Goal: Task Accomplishment & Management: Manage account settings

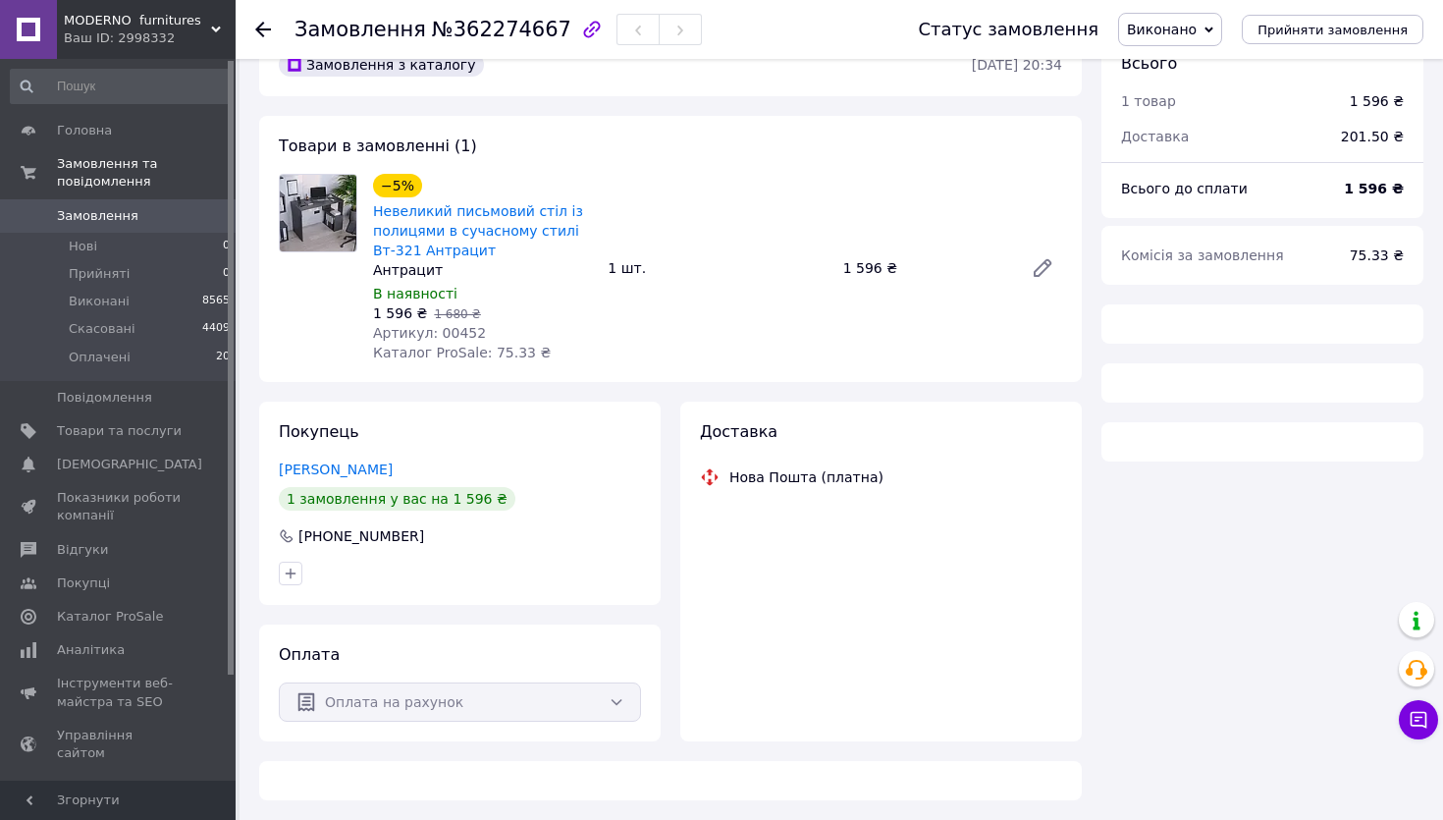
scroll to position [85, 0]
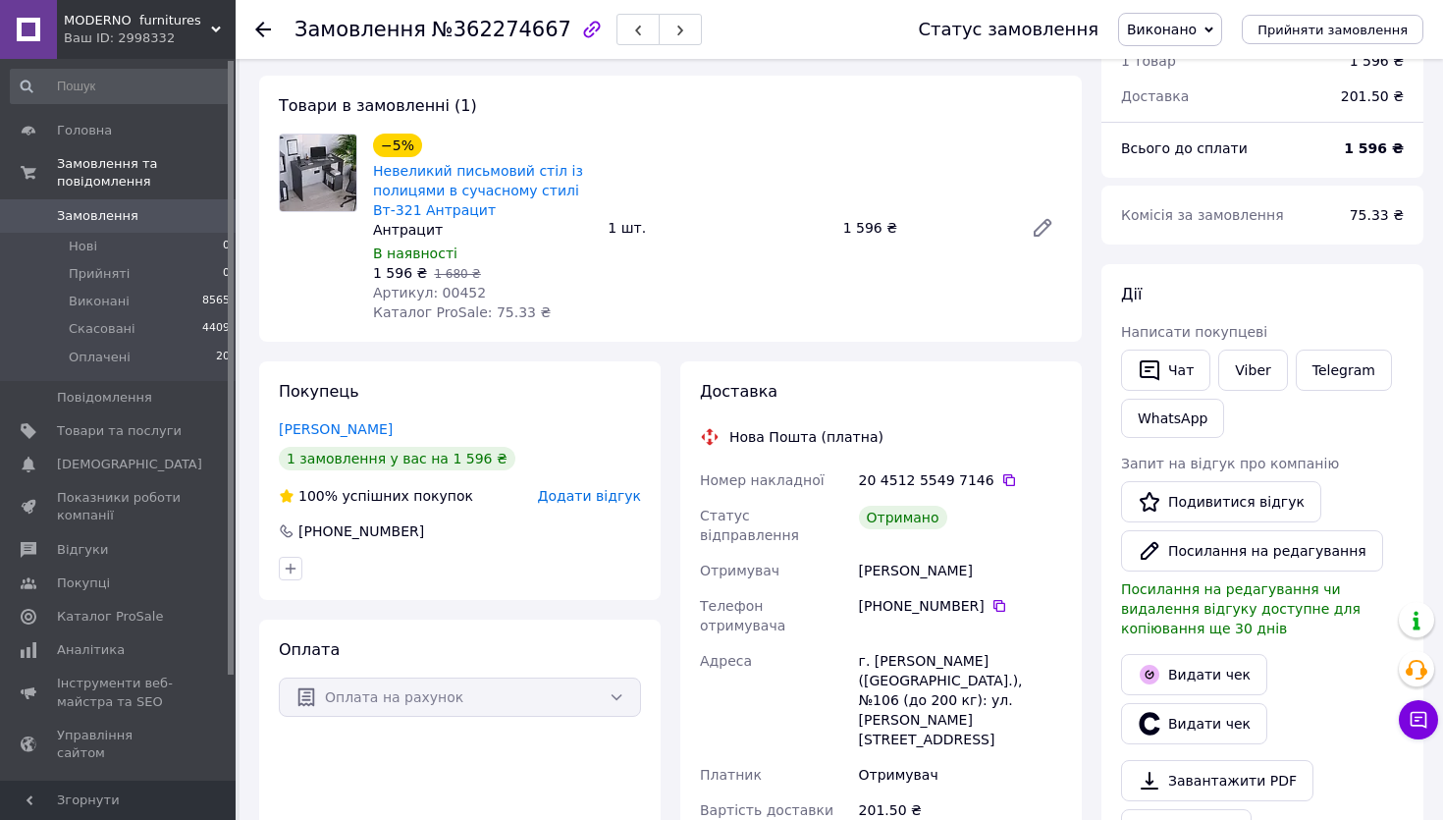
click at [582, 504] on span "Додати відгук" at bounding box center [589, 496] width 103 height 16
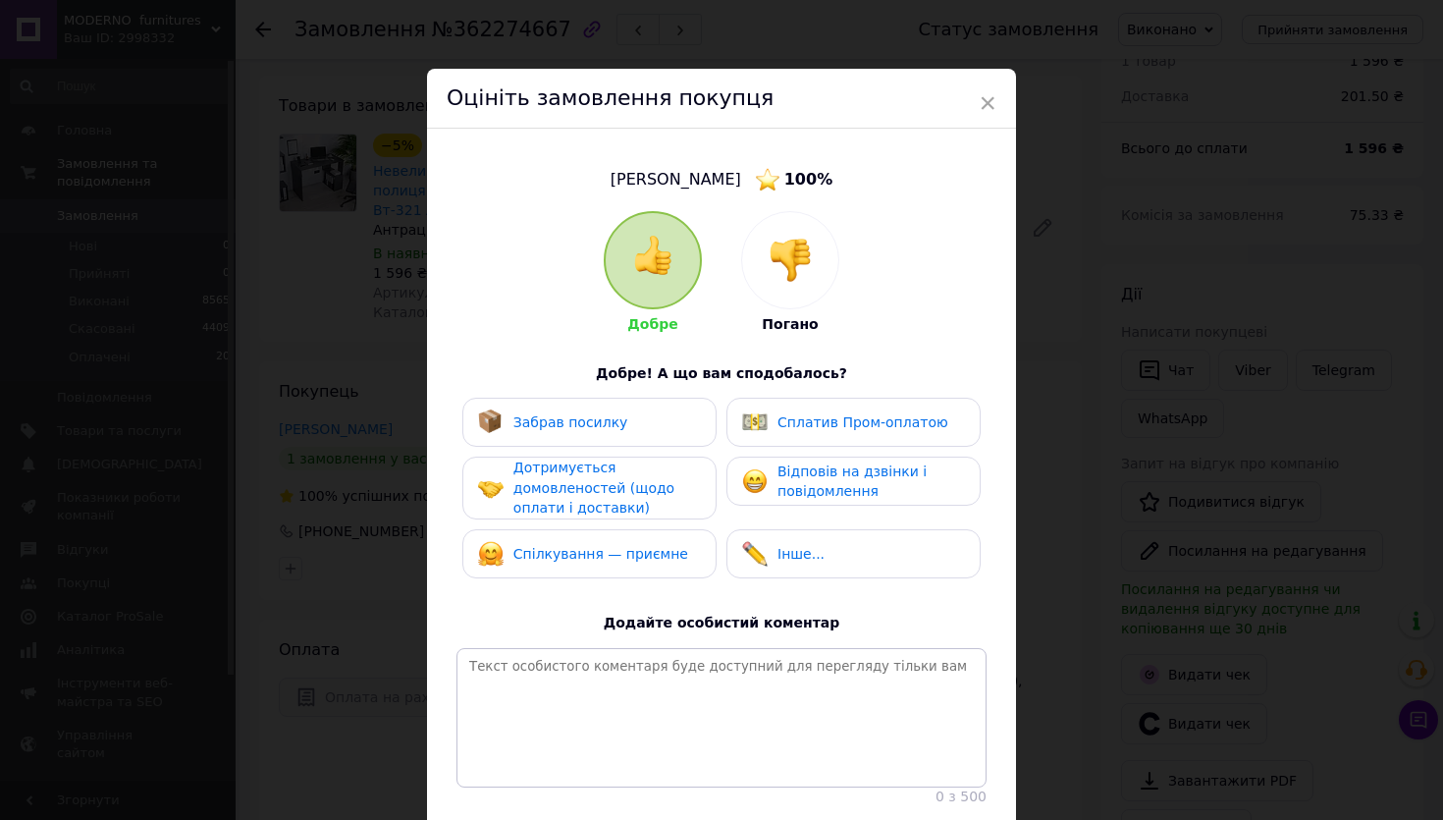
click at [788, 240] on div at bounding box center [790, 260] width 96 height 96
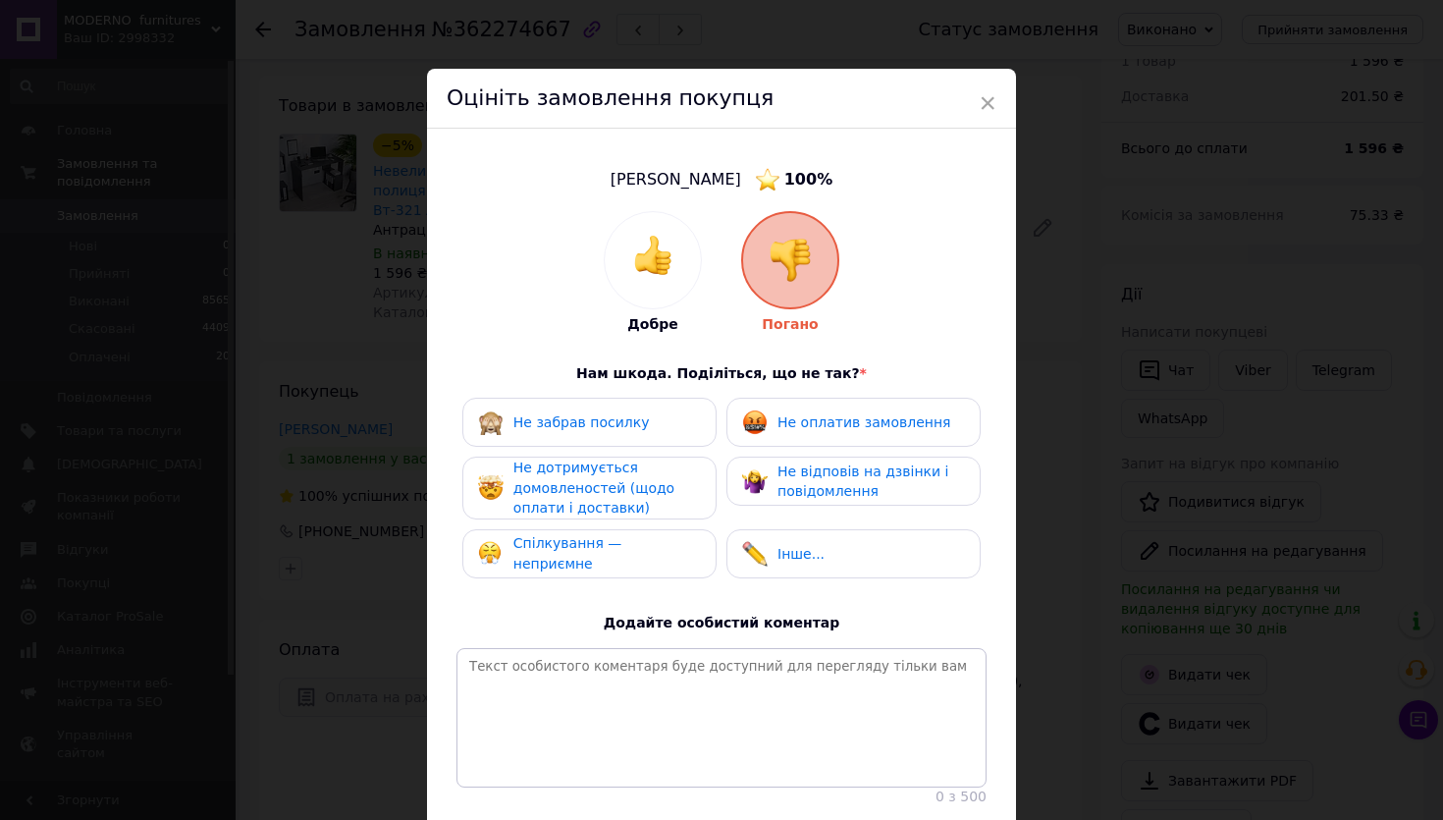
click at [789, 430] on span "Не оплатив замовлення" at bounding box center [863, 422] width 173 height 16
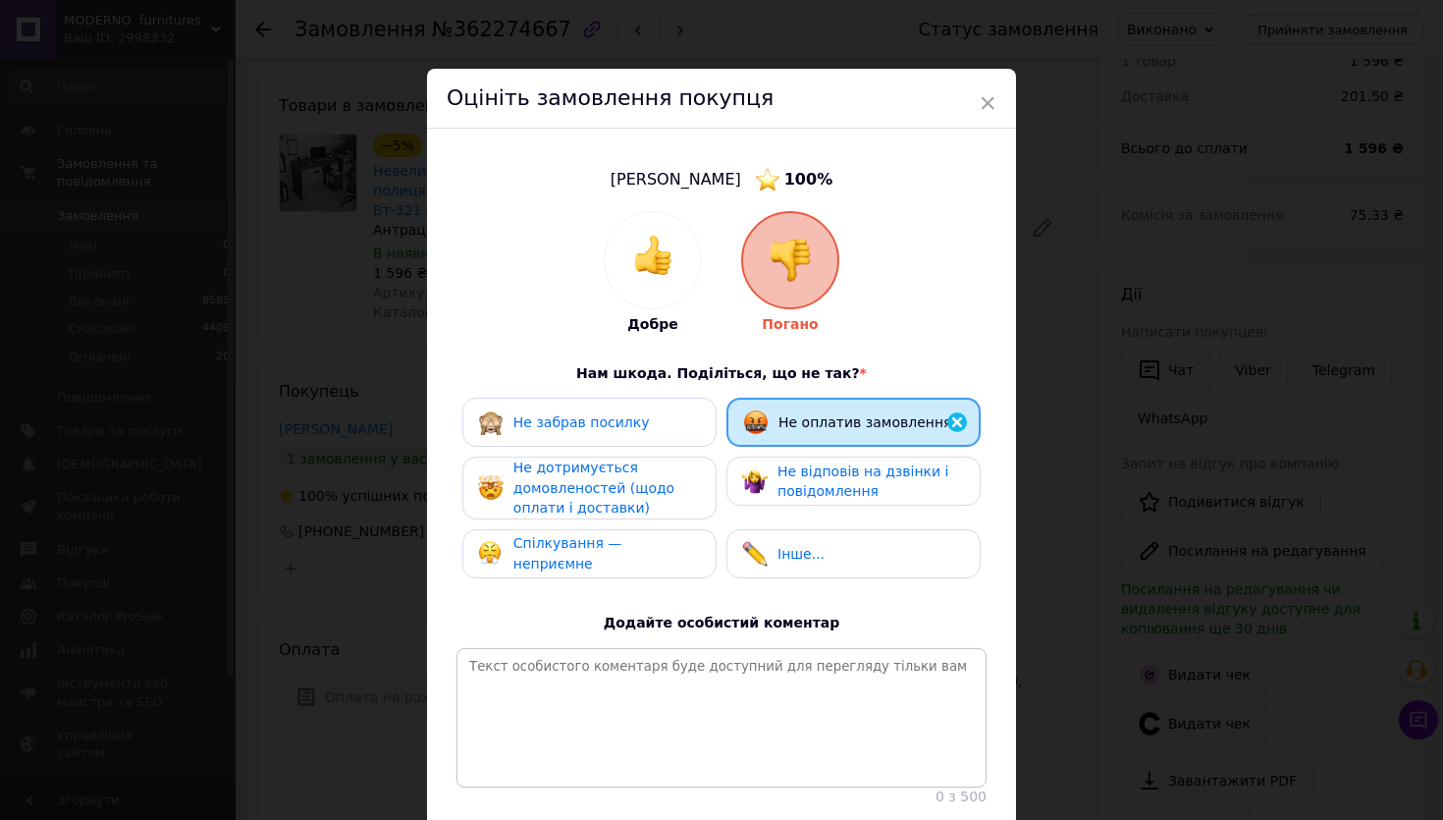
click at [788, 478] on span "Не відповів на дзвінки і повідомлення" at bounding box center [862, 481] width 171 height 36
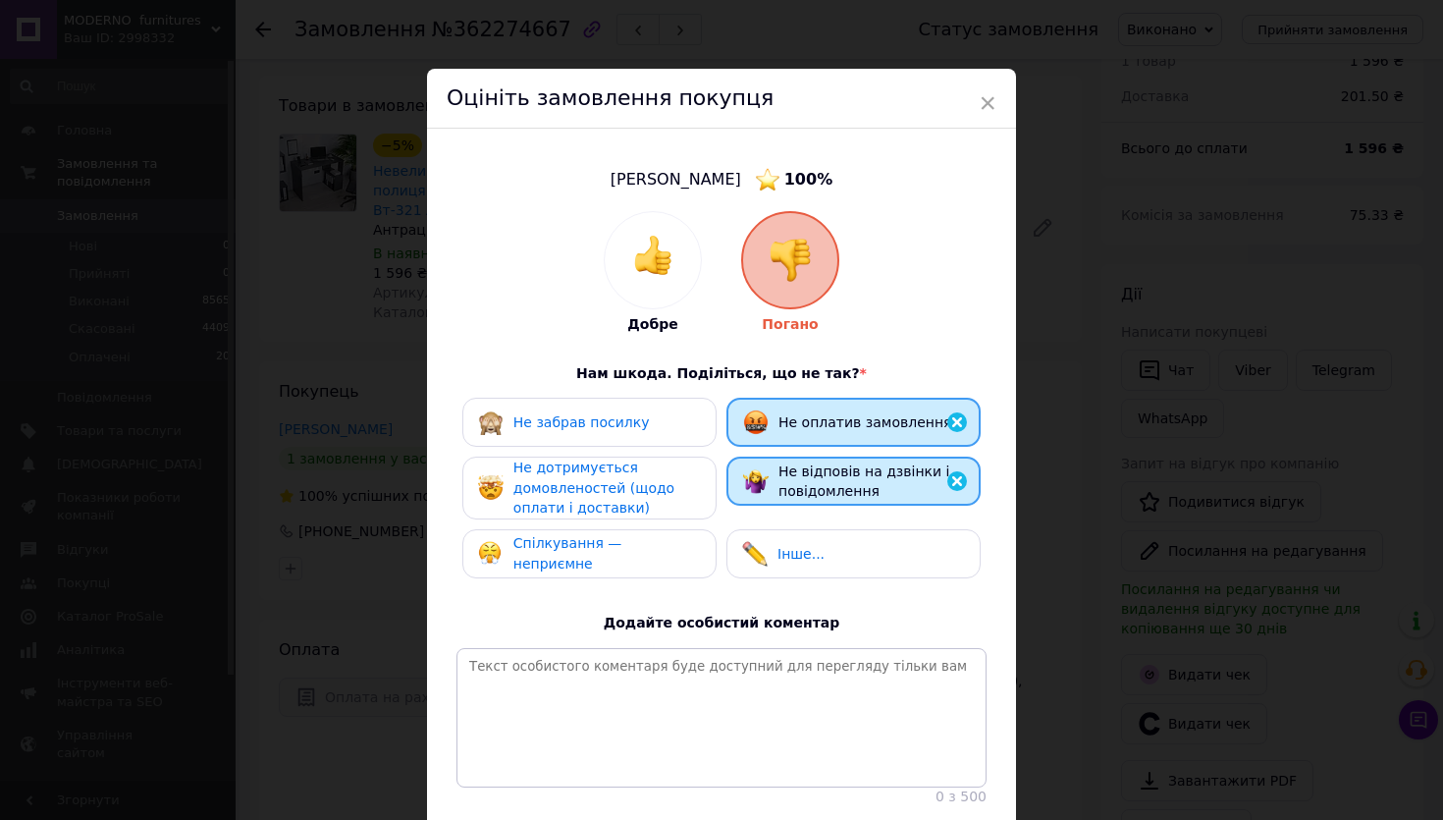
click at [640, 494] on span "Не дотримується домовленостей (щодо оплати і доставки)" at bounding box center [593, 487] width 161 height 56
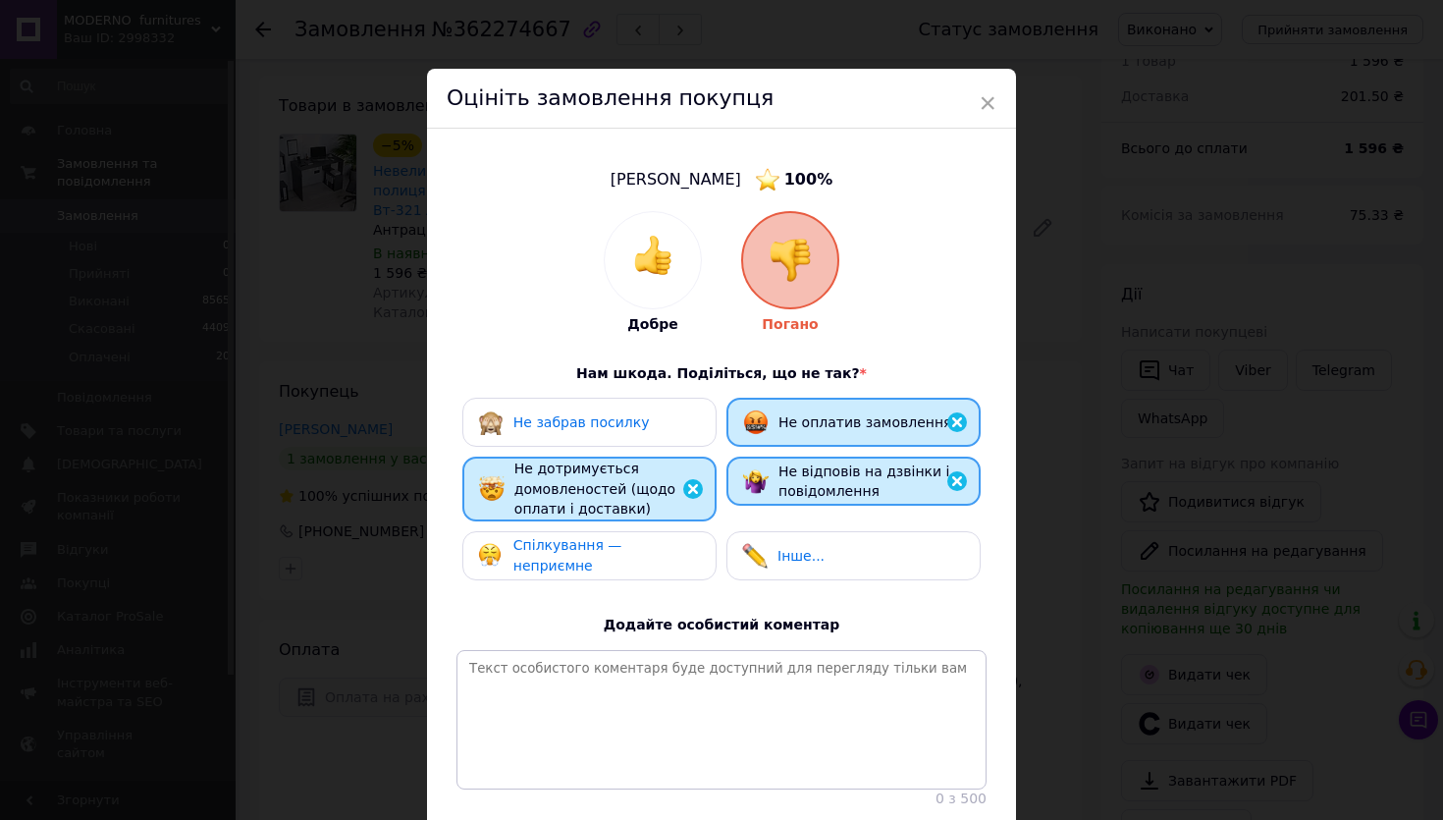
click at [640, 575] on div "Спілкування — неприємне" at bounding box center [606, 555] width 187 height 40
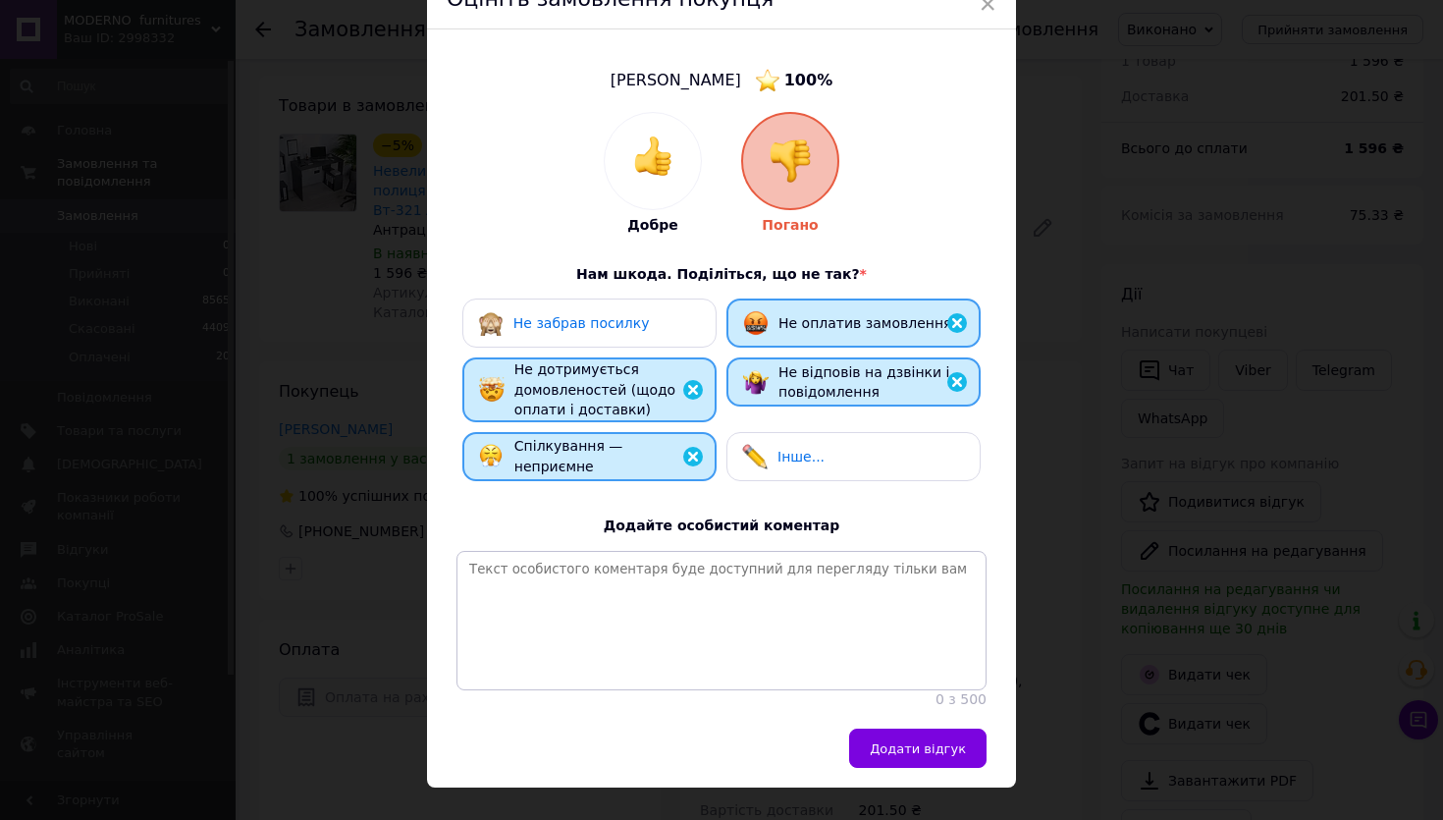
scroll to position [177, 0]
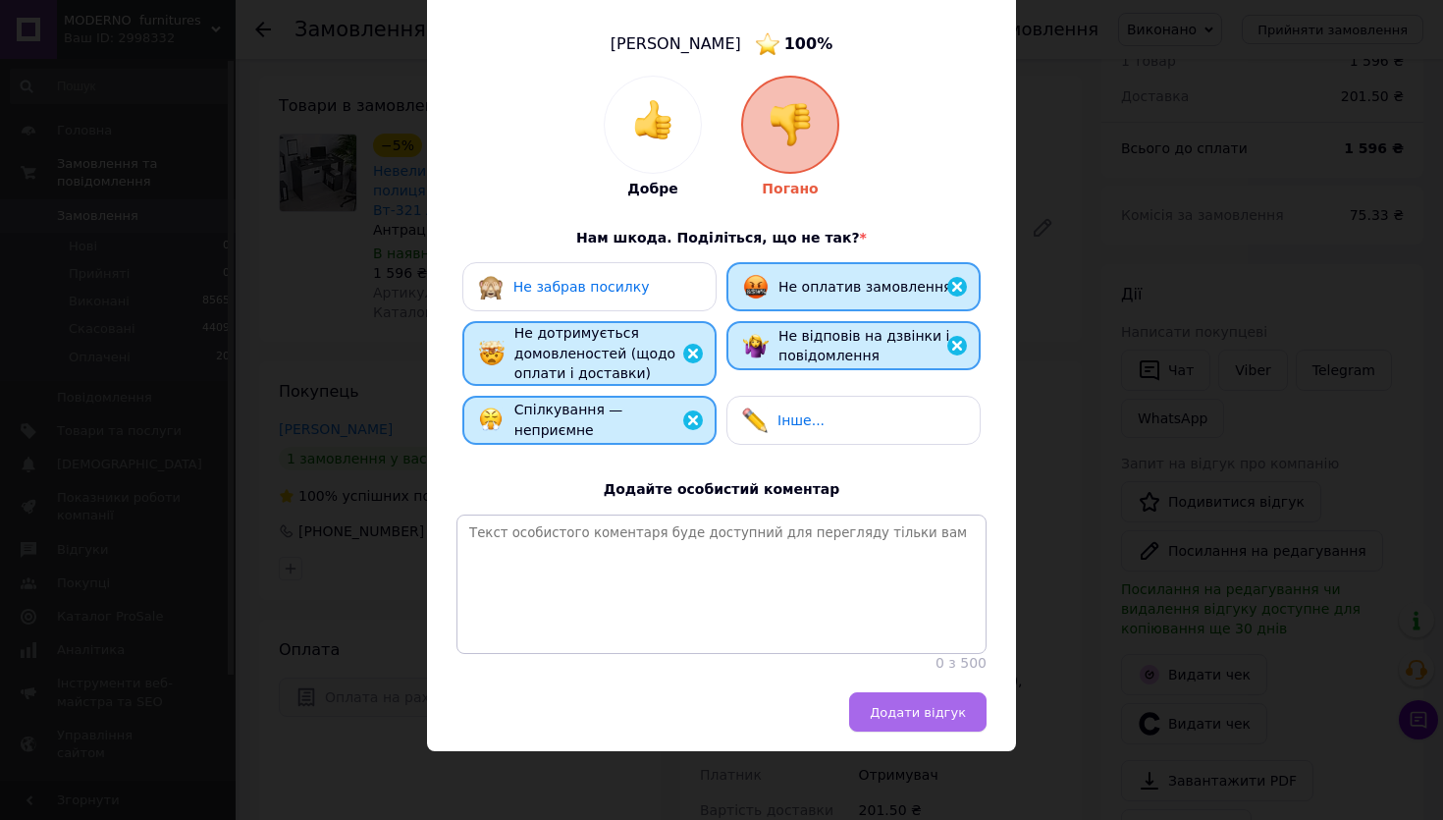
click at [891, 707] on span "Додати відгук" at bounding box center [918, 712] width 96 height 15
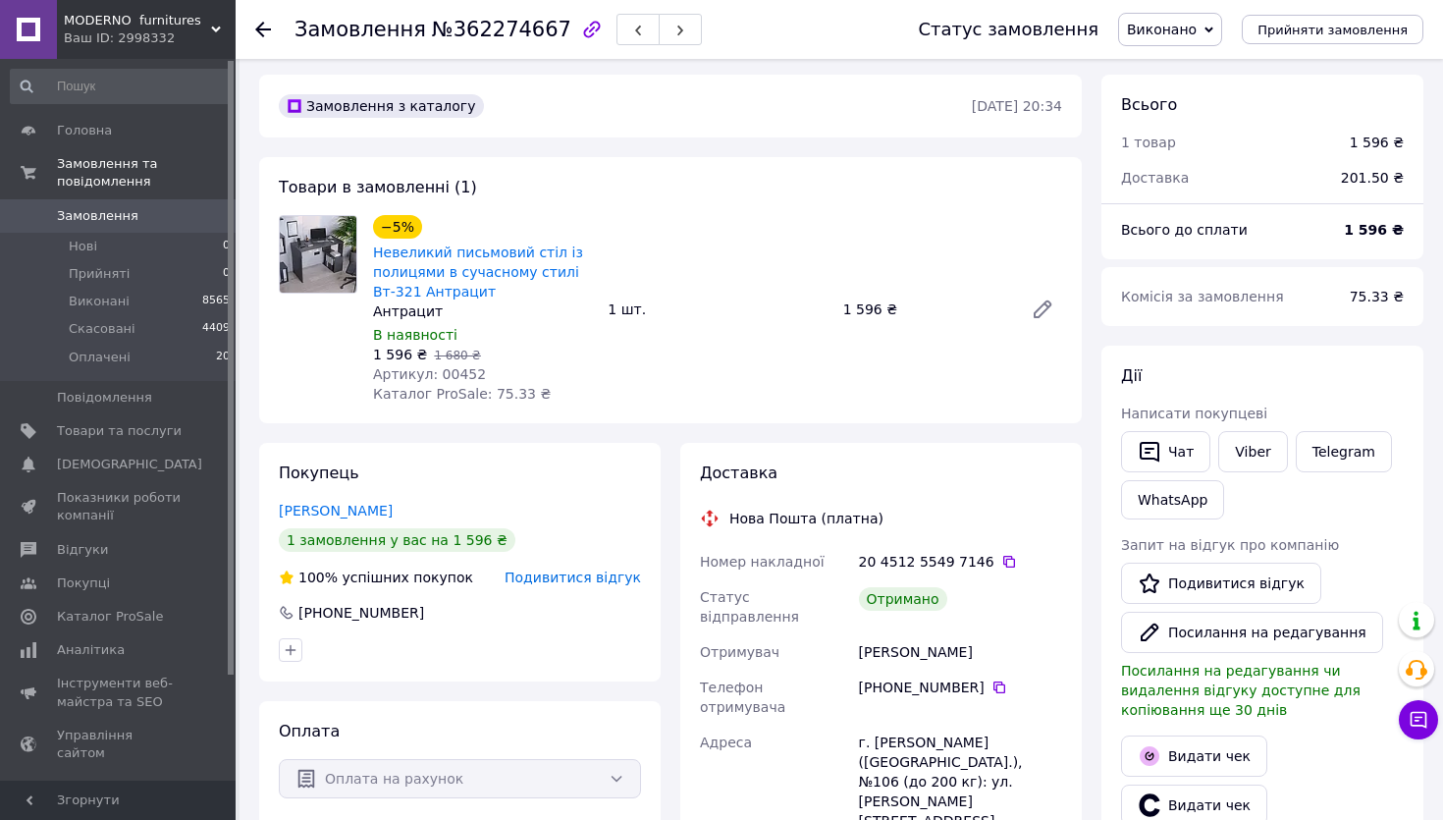
scroll to position [0, 0]
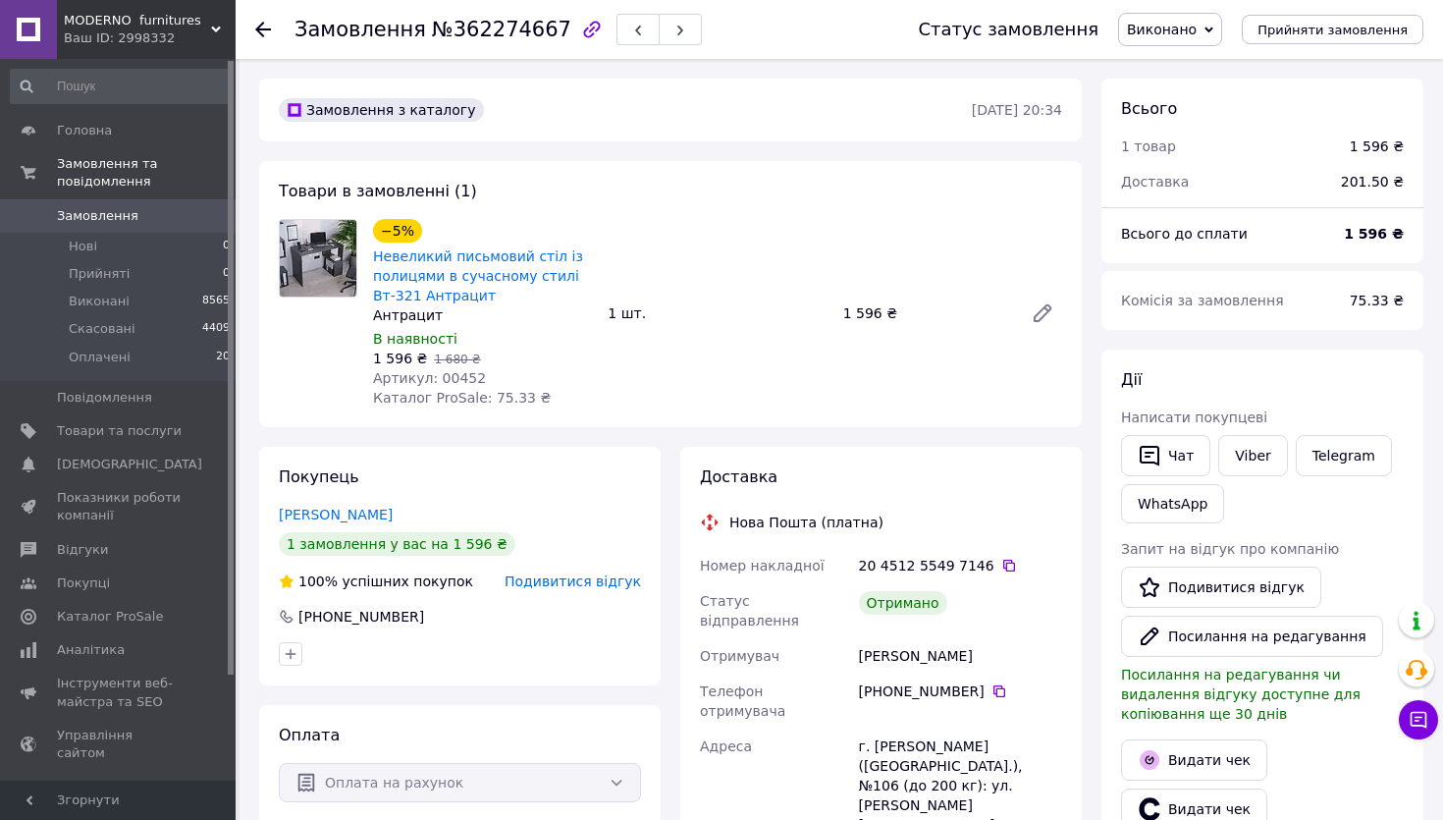
click at [135, 215] on span "Замовлення" at bounding box center [119, 216] width 125 height 18
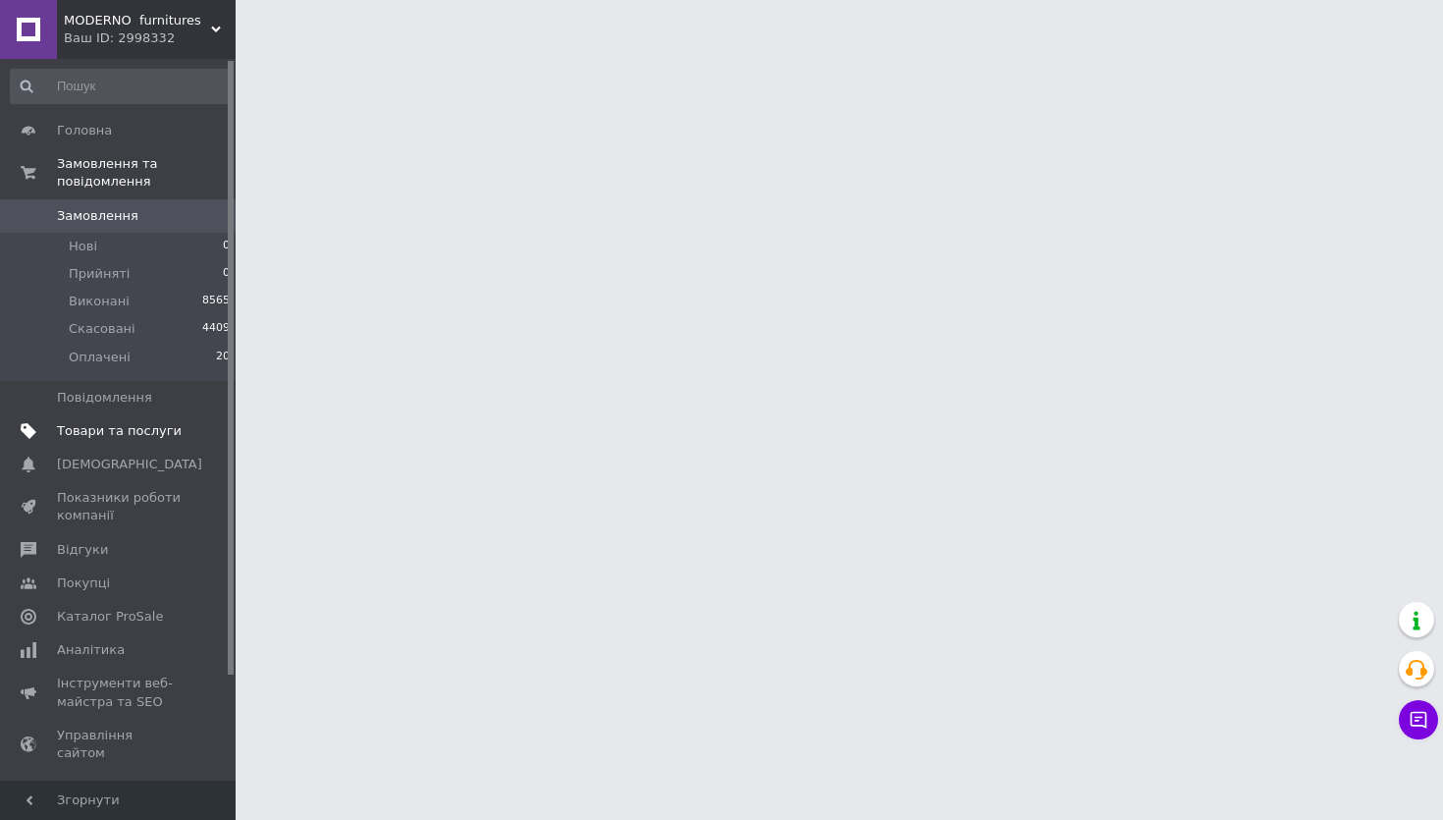
click at [90, 439] on span "Товари та послуги" at bounding box center [119, 431] width 125 height 18
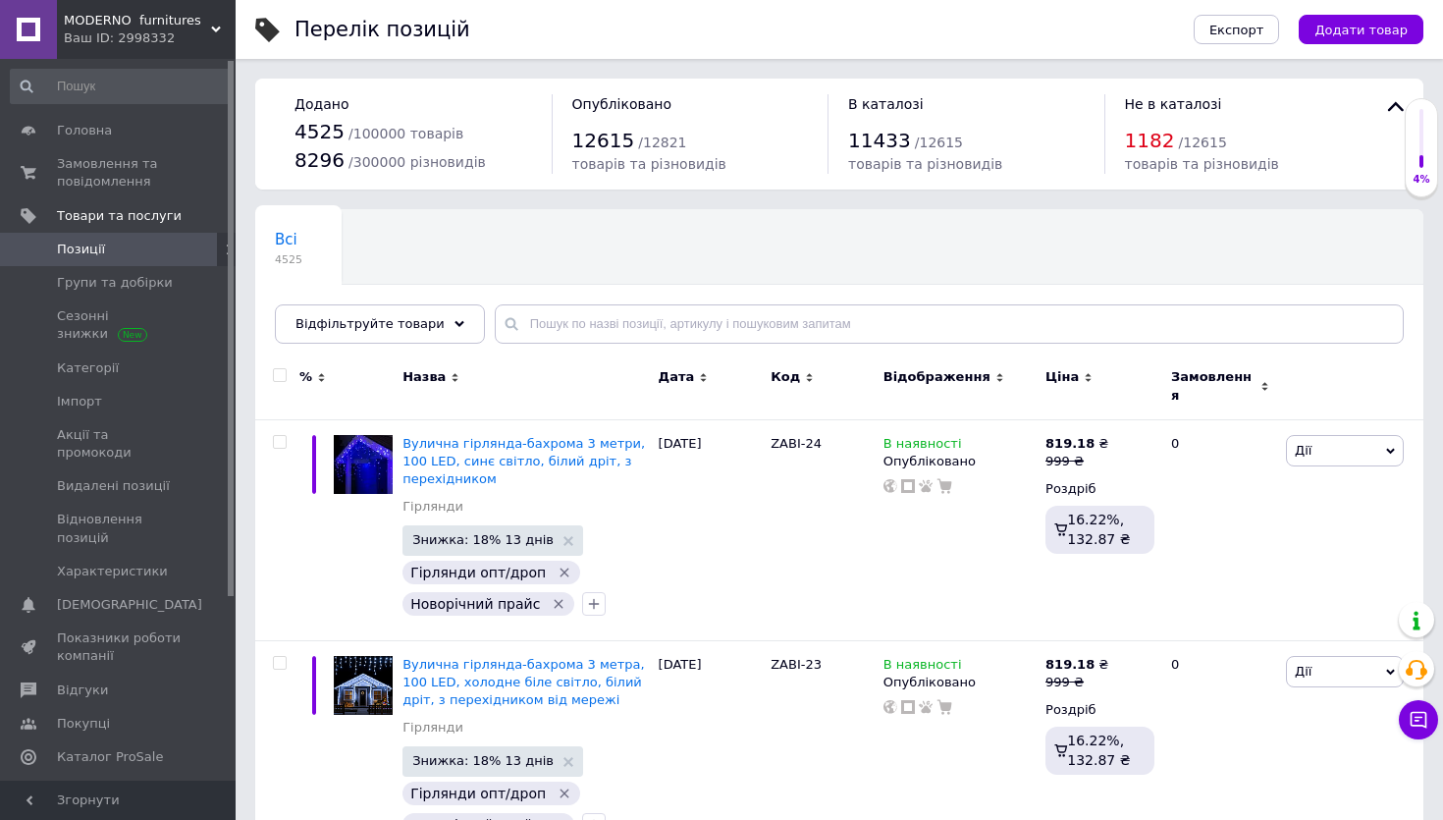
click at [384, 355] on div "Всі 4525 Ok Відфільтровано... Зберегти" at bounding box center [839, 286] width 1168 height 162
drag, startPoint x: 390, startPoint y: 339, endPoint x: 385, endPoint y: 347, distance: 10.1
click at [389, 331] on span "Відфільтруйте товари" at bounding box center [369, 323] width 149 height 15
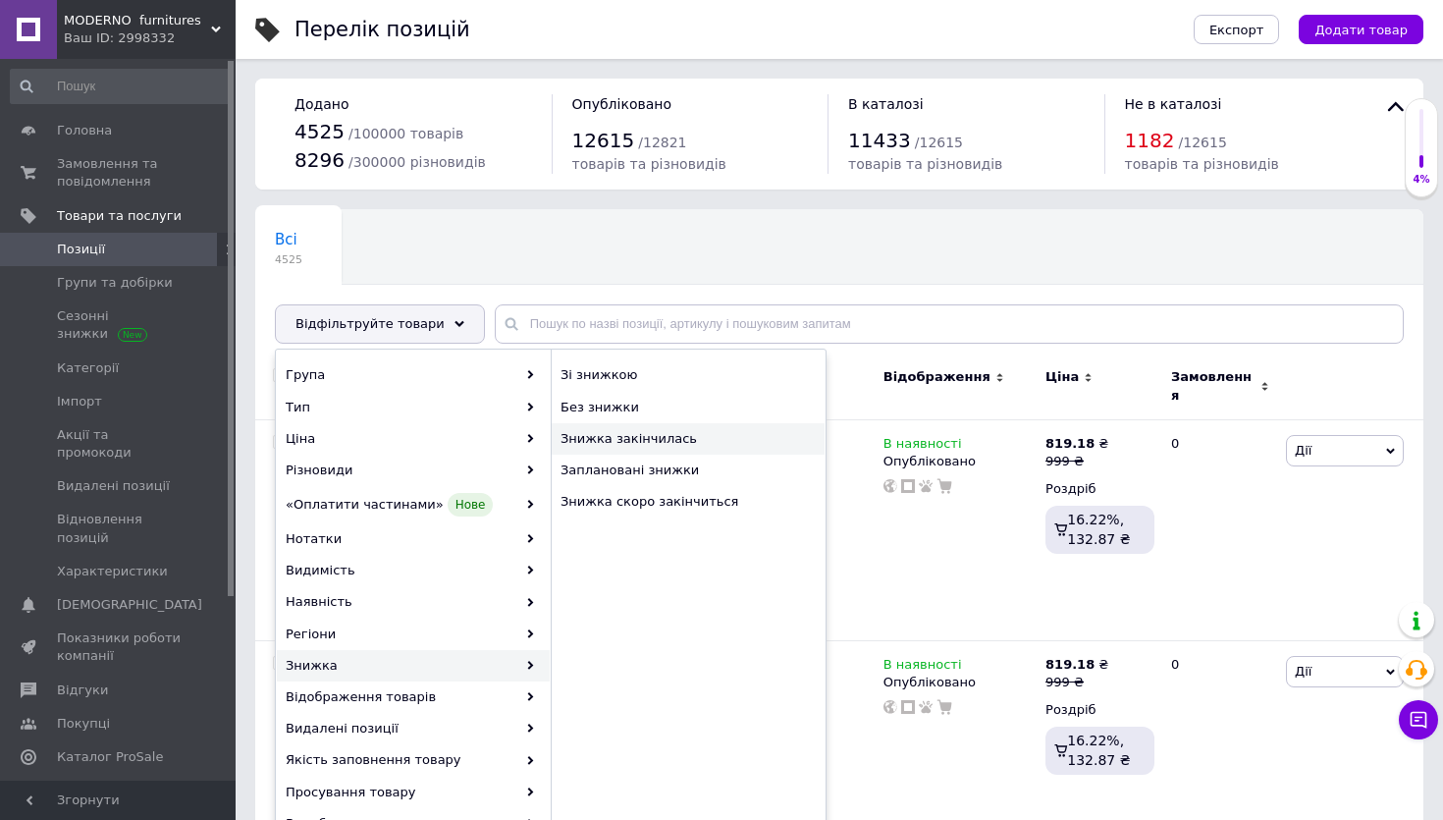
click at [688, 448] on span "Знижка закінчилась" at bounding box center [678, 439] width 234 height 18
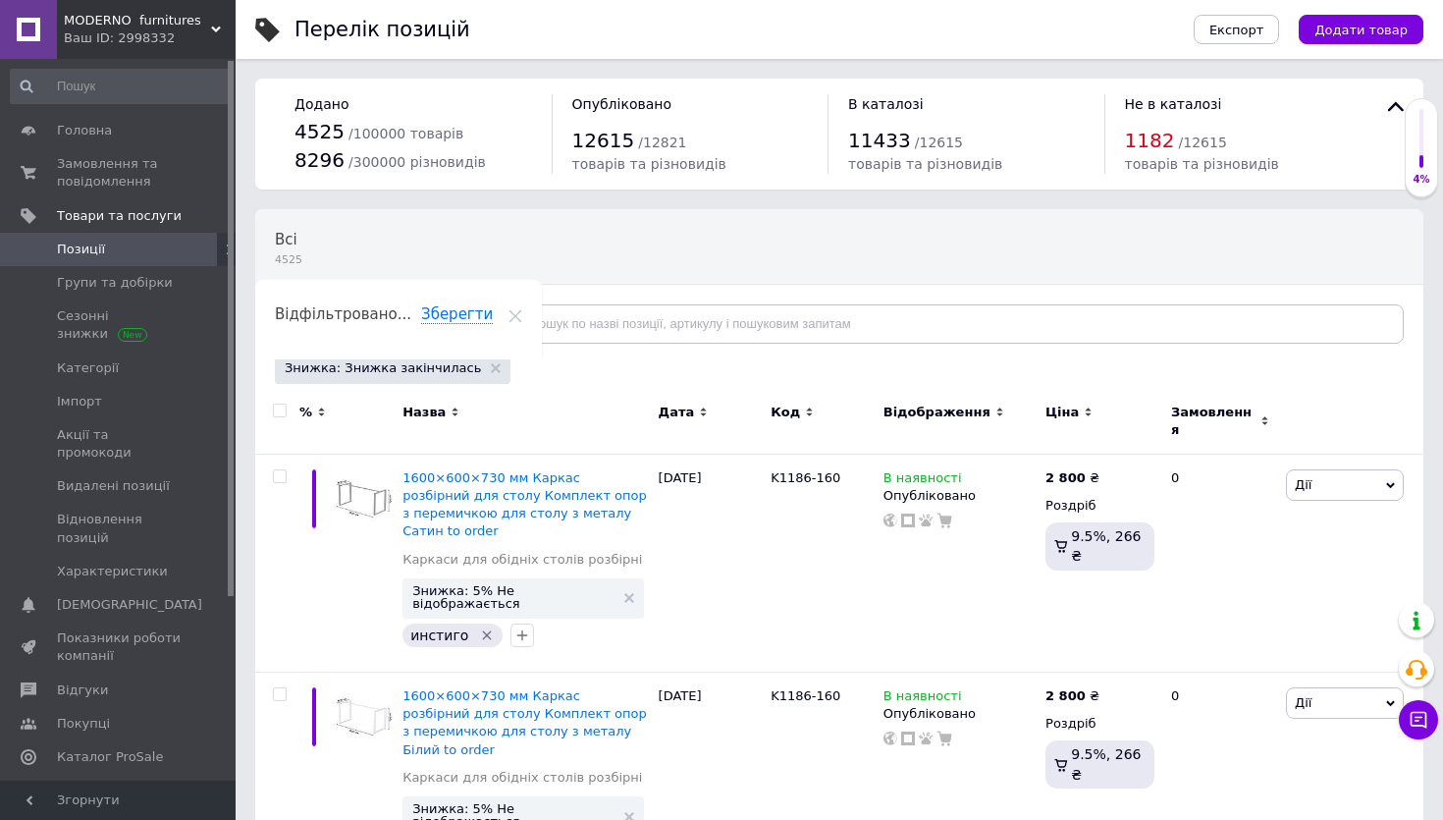
click at [282, 417] on input "checkbox" at bounding box center [279, 410] width 13 height 13
checkbox input "true"
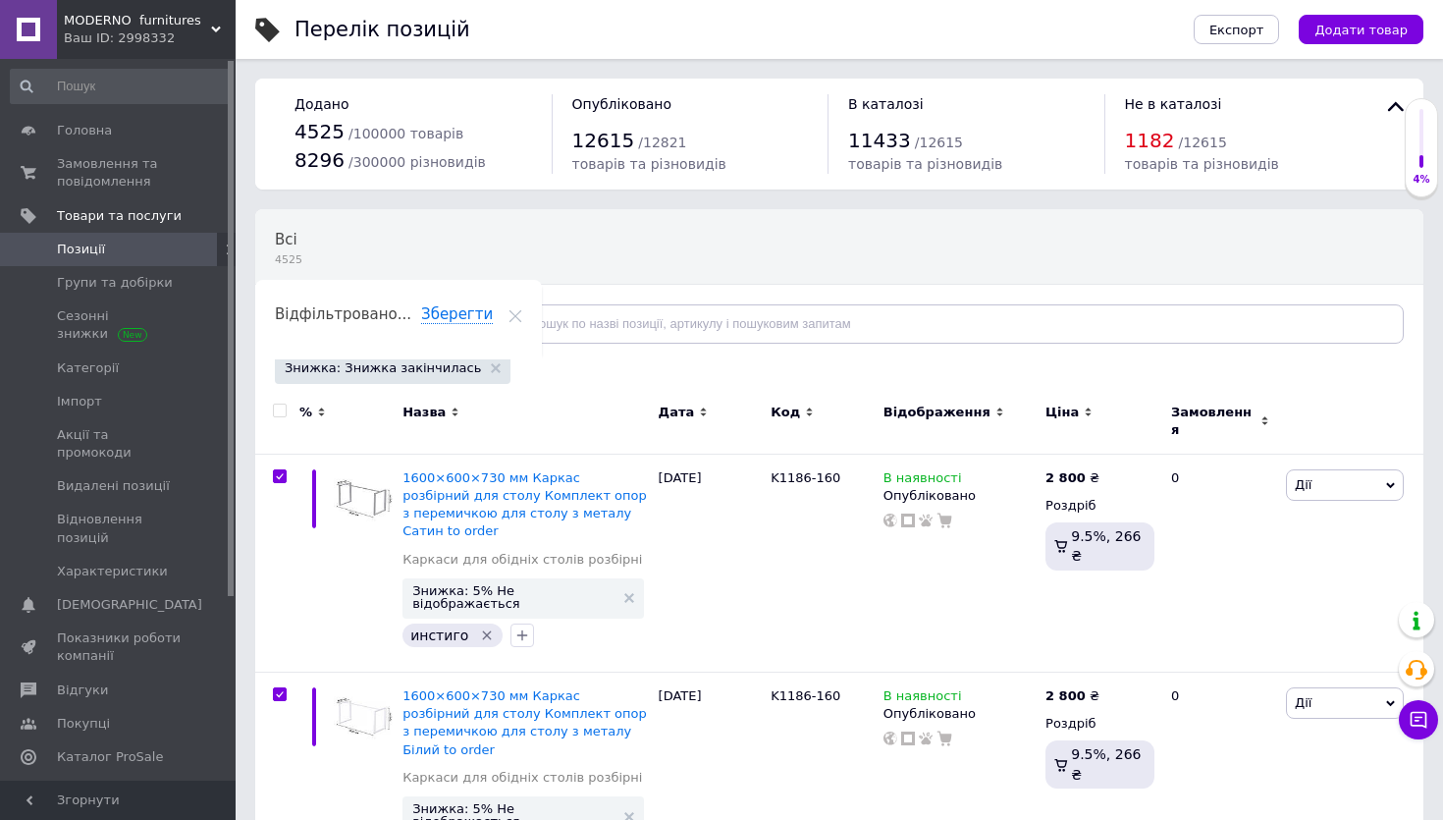
checkbox input "true"
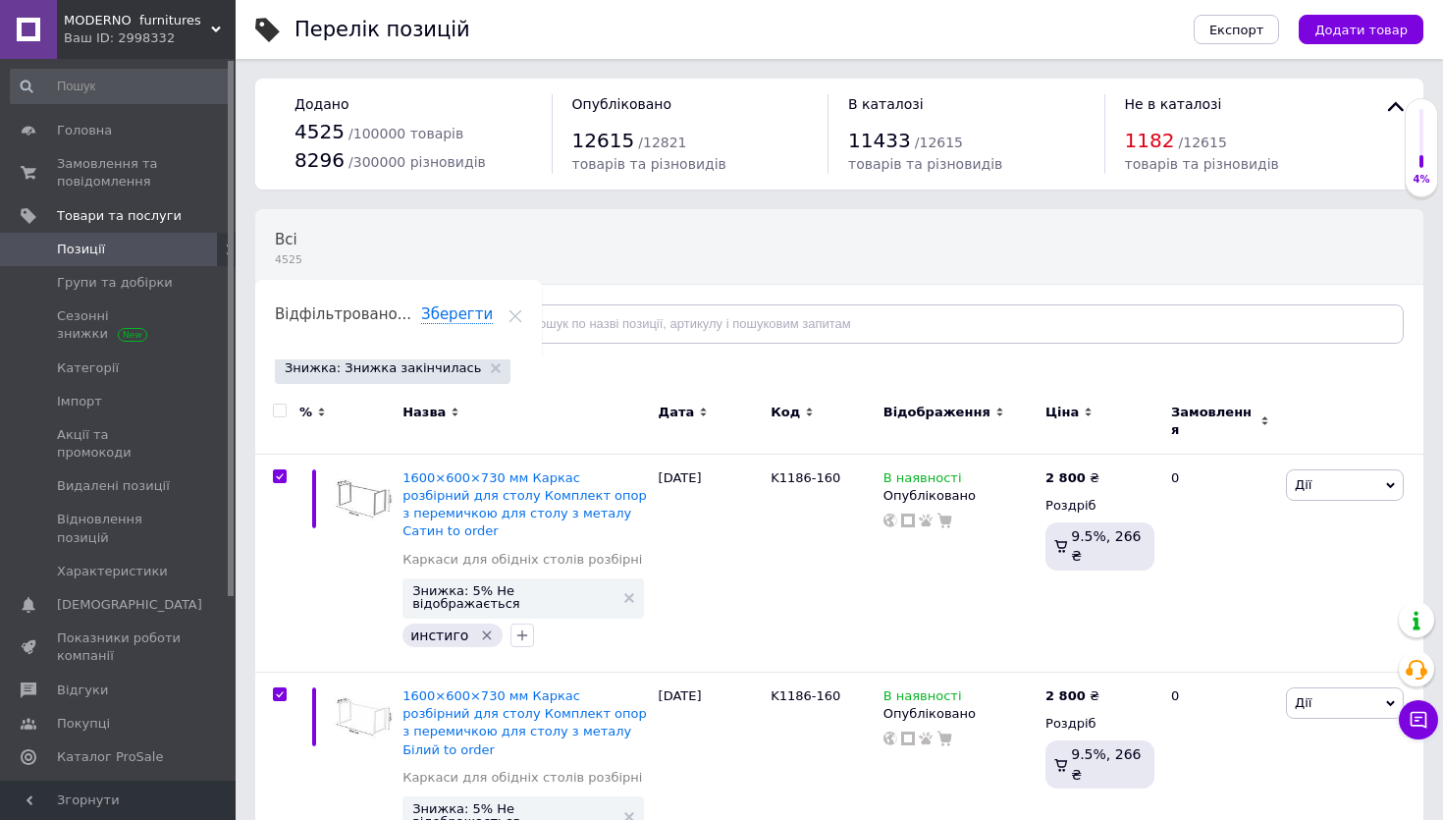
checkbox input "true"
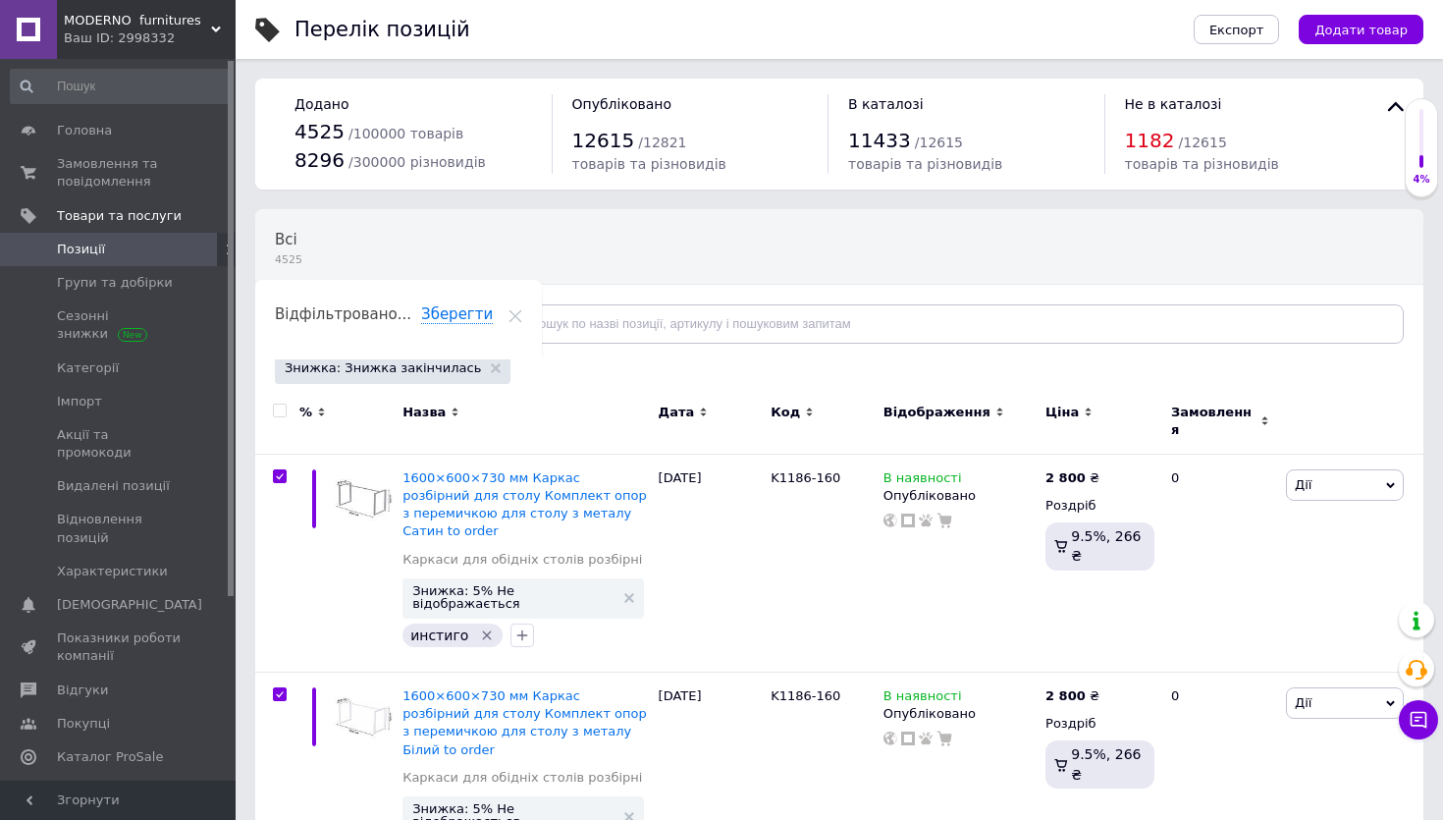
checkbox input "true"
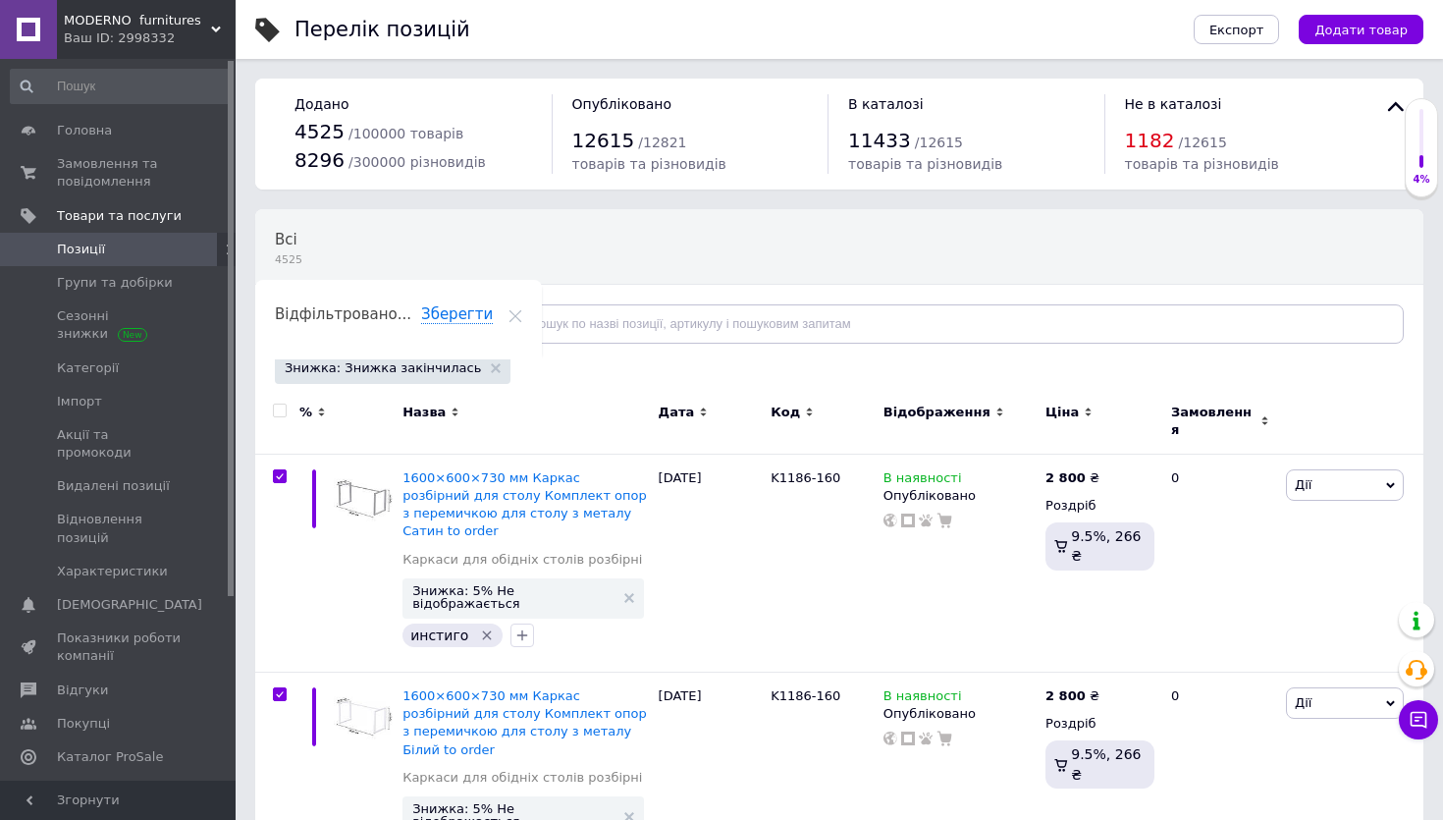
checkbox input "true"
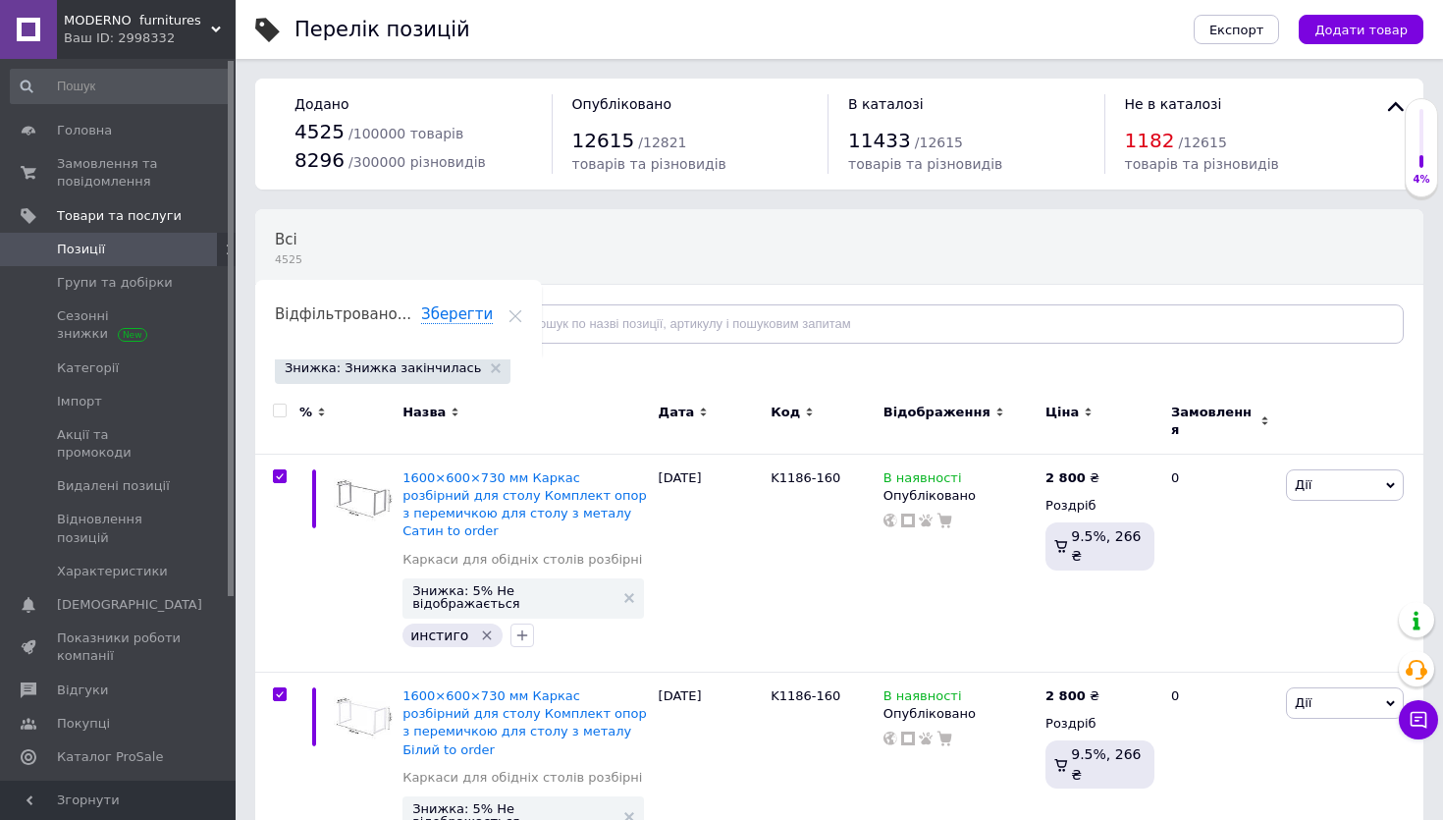
checkbox input "true"
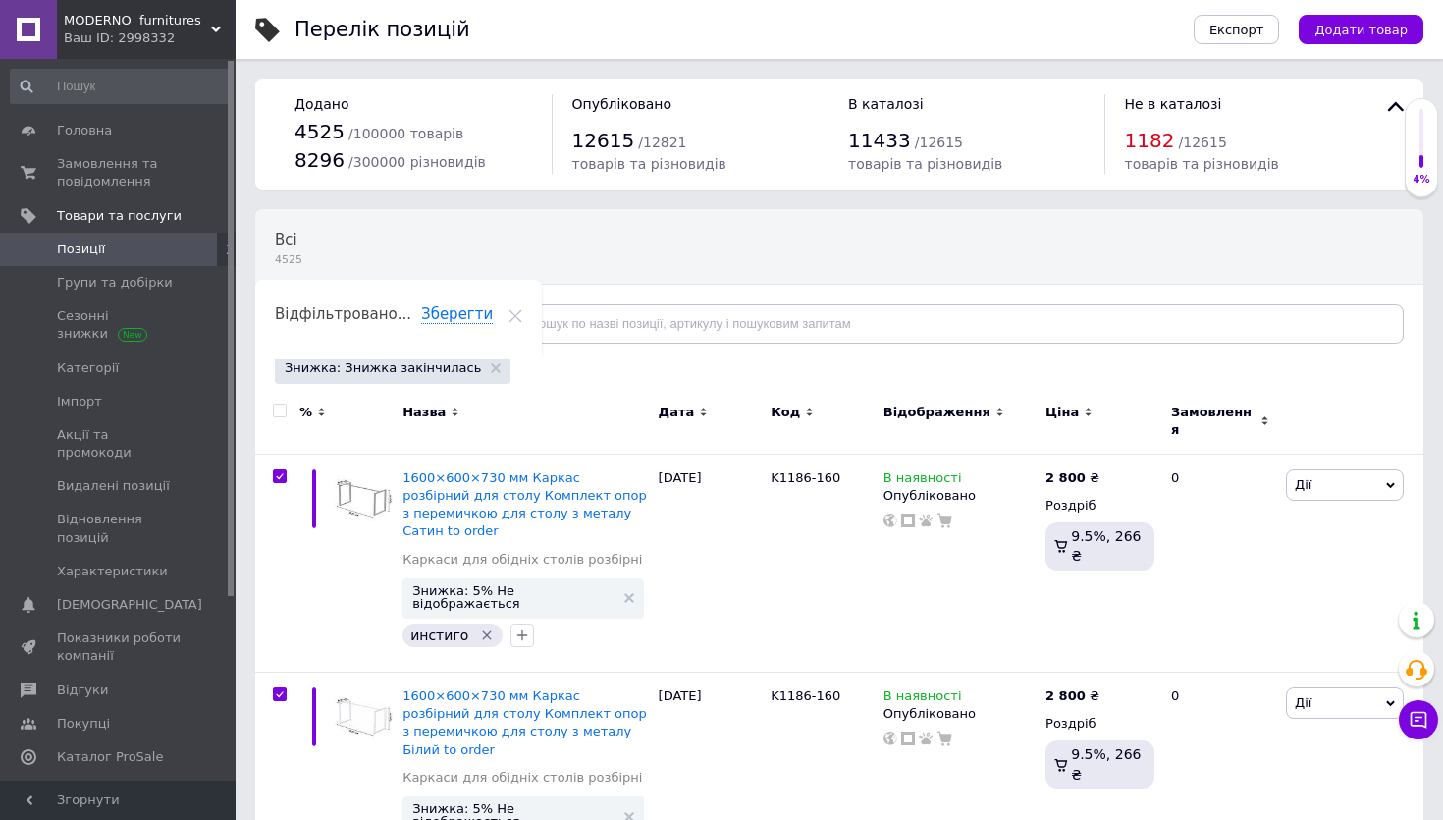
checkbox input "true"
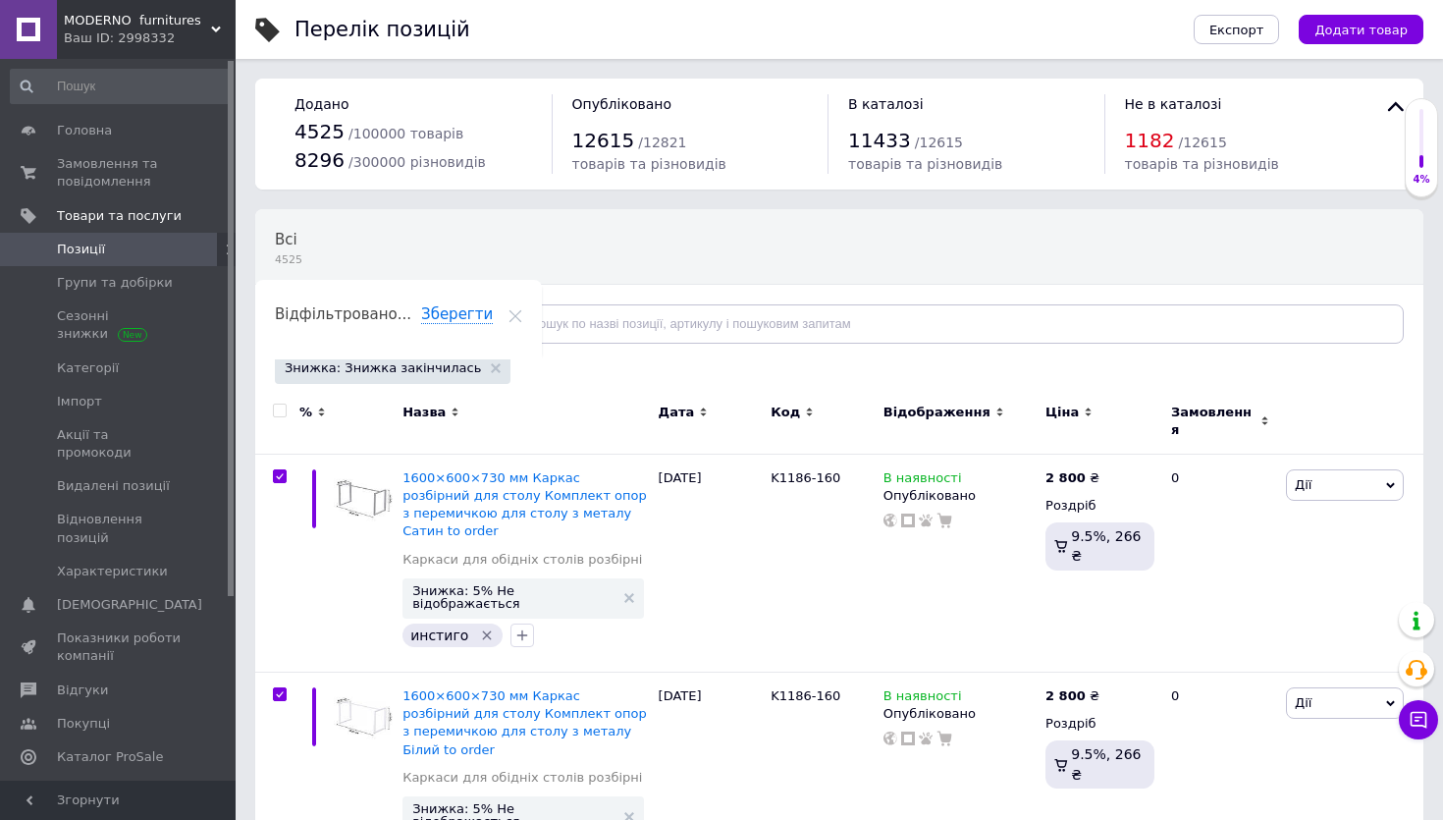
checkbox input "true"
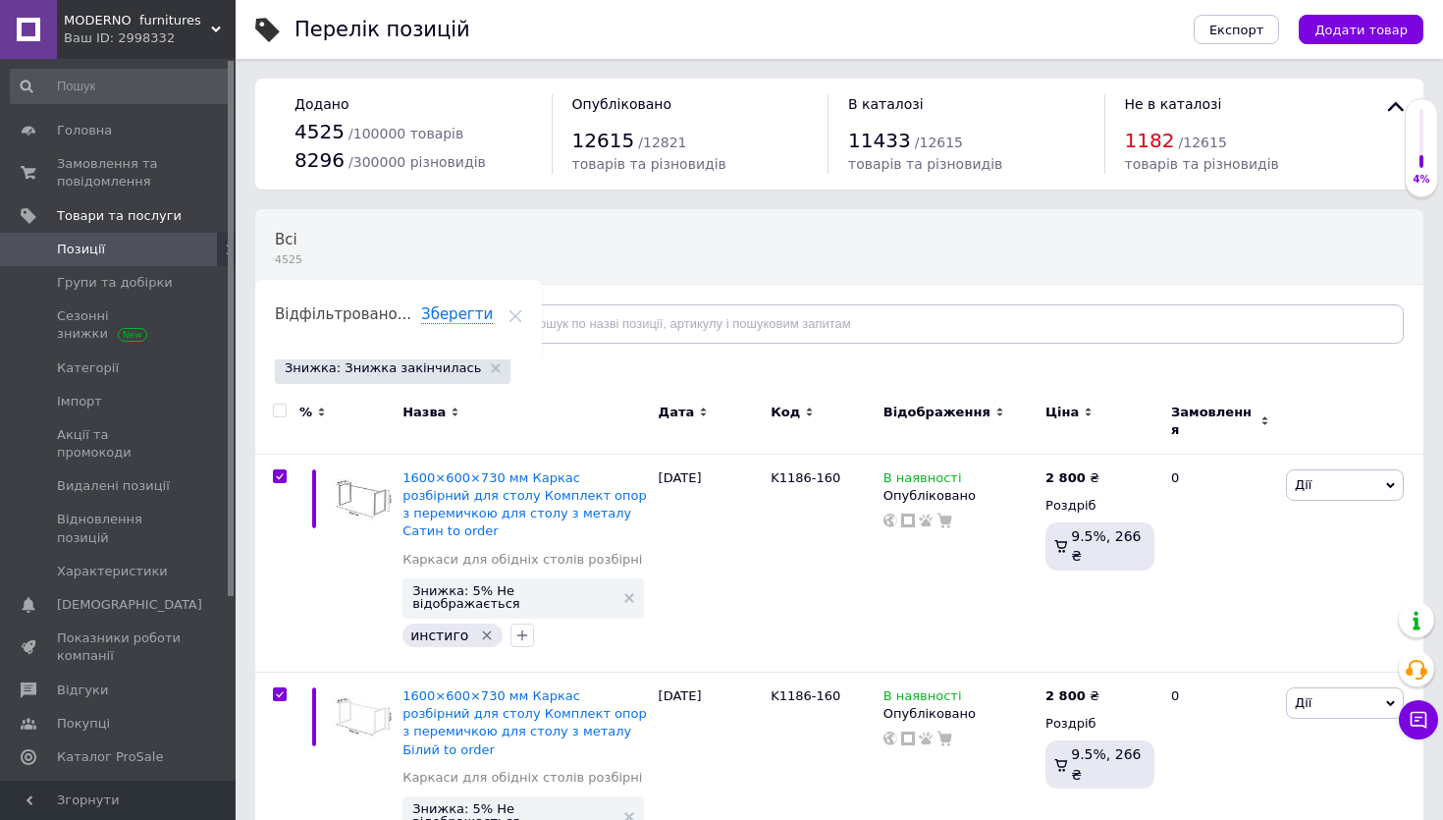
checkbox input "true"
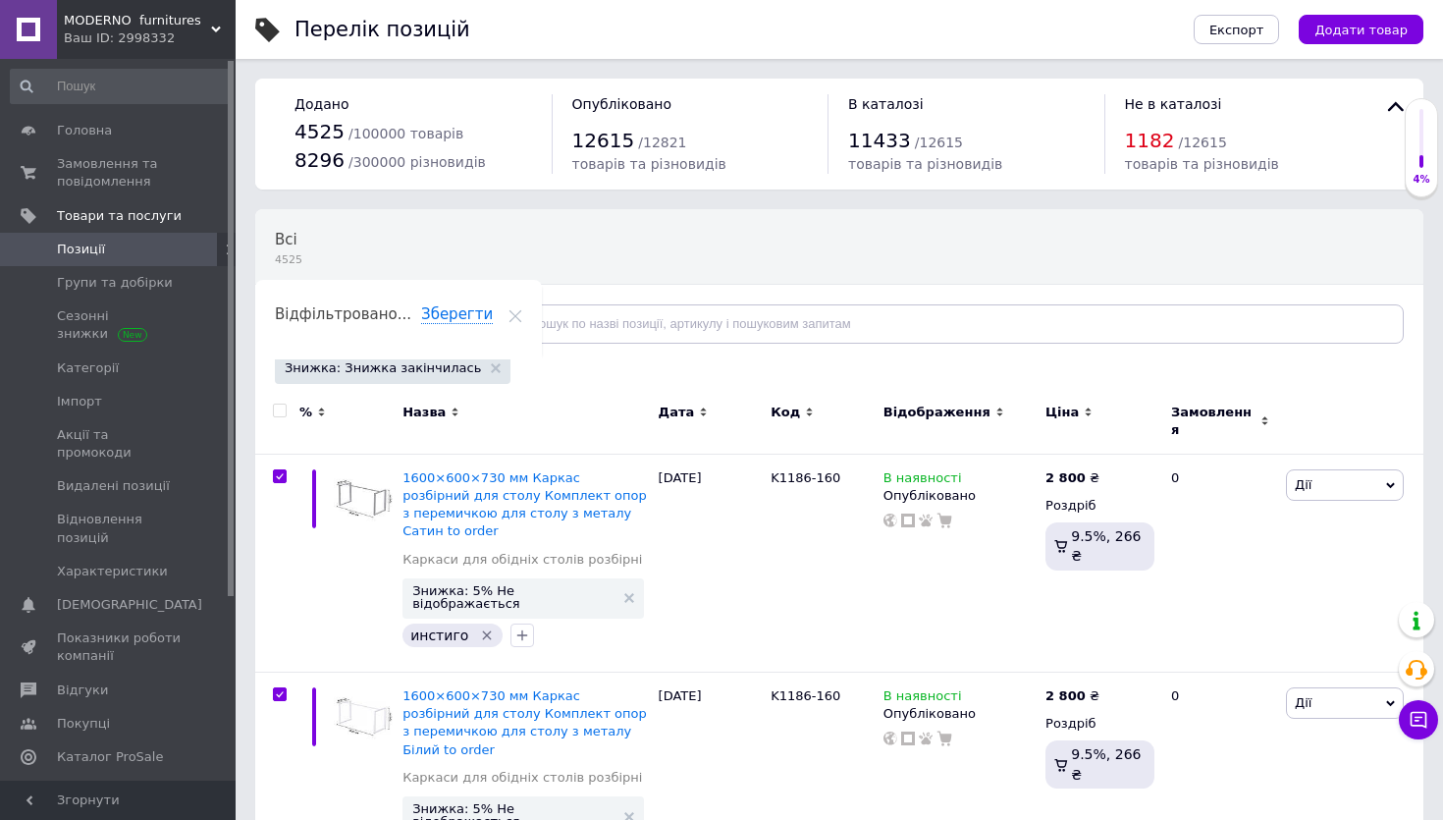
checkbox input "true"
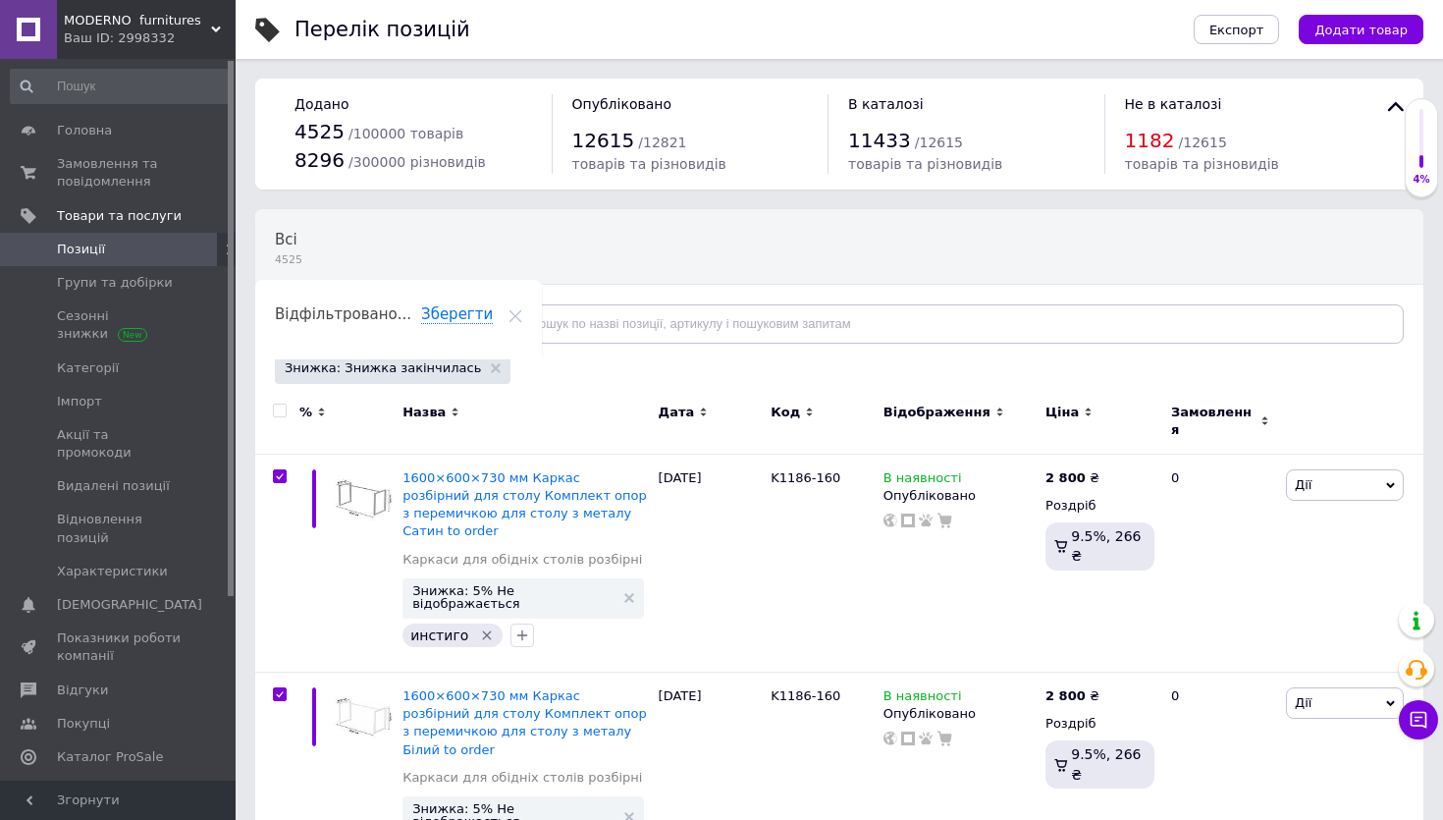
checkbox input "true"
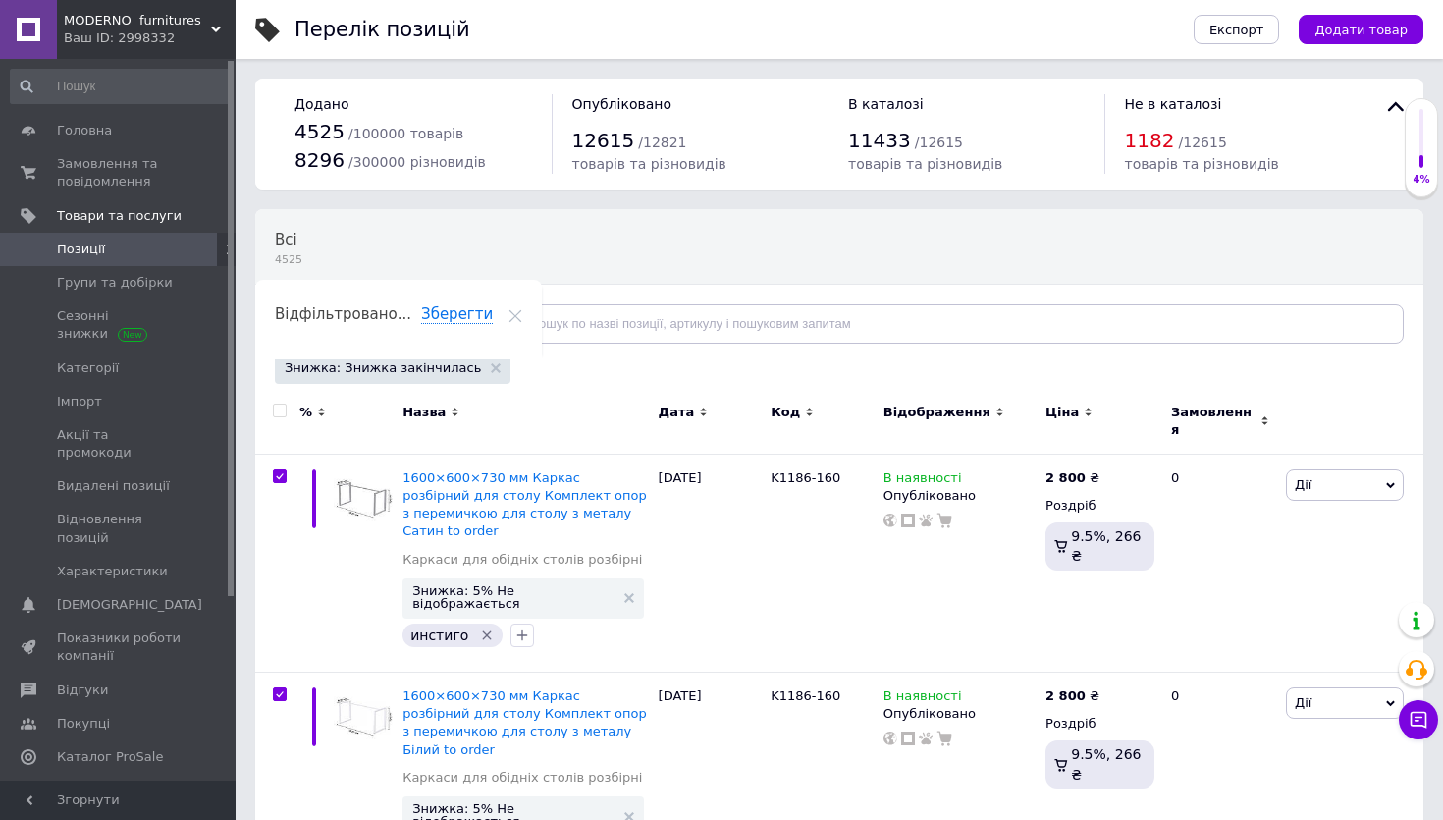
checkbox input "true"
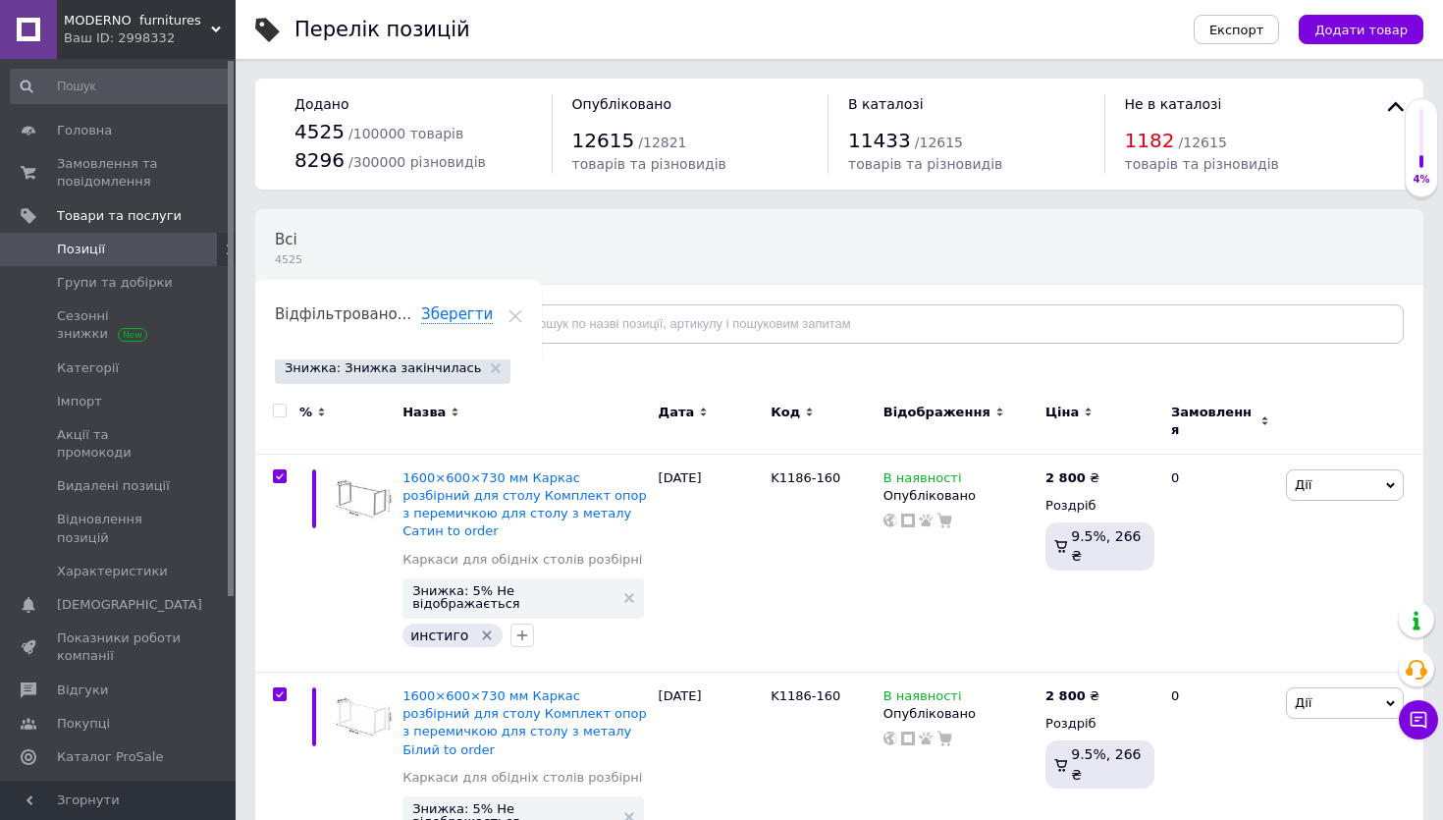
checkbox input "true"
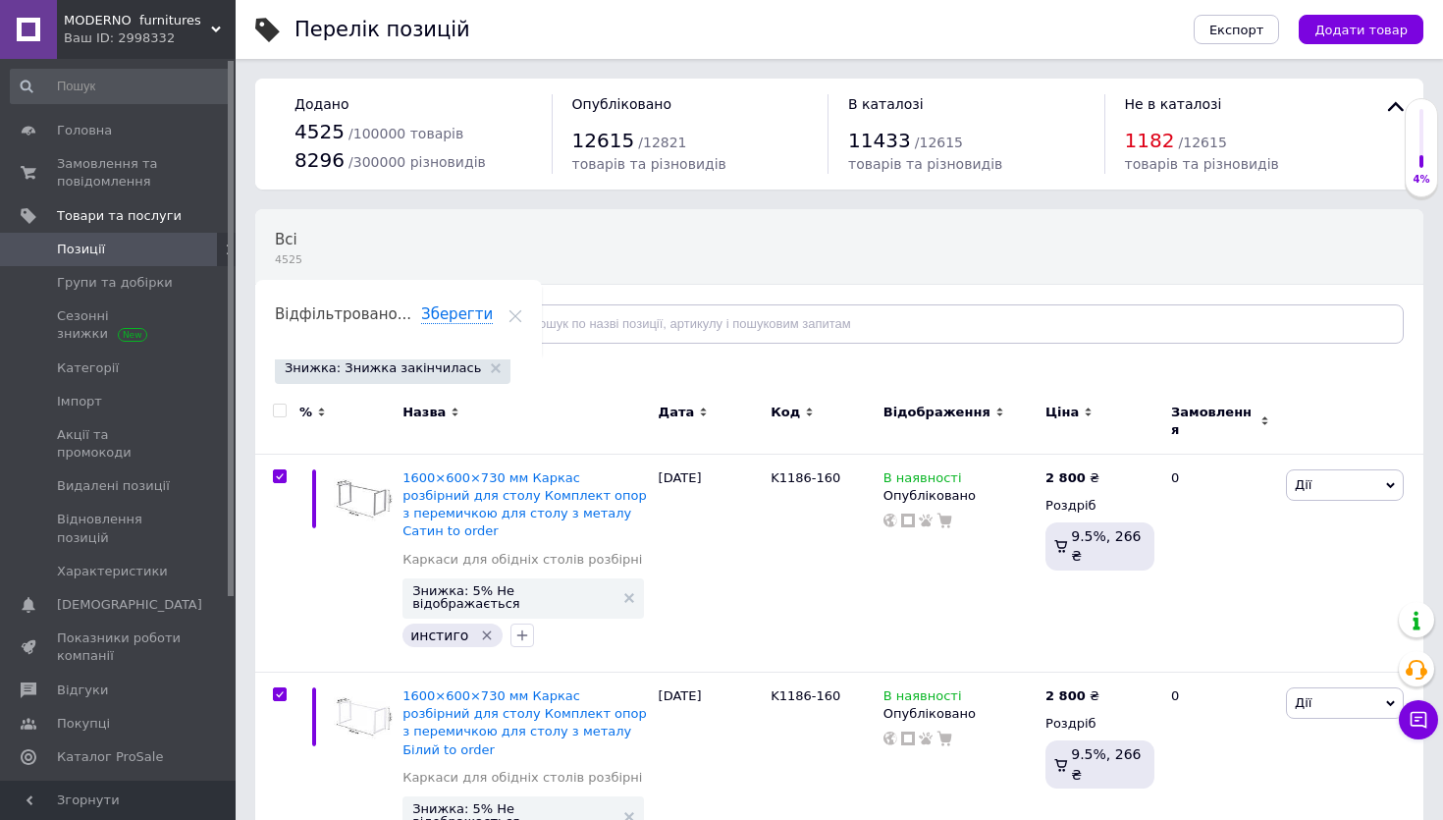
checkbox input "true"
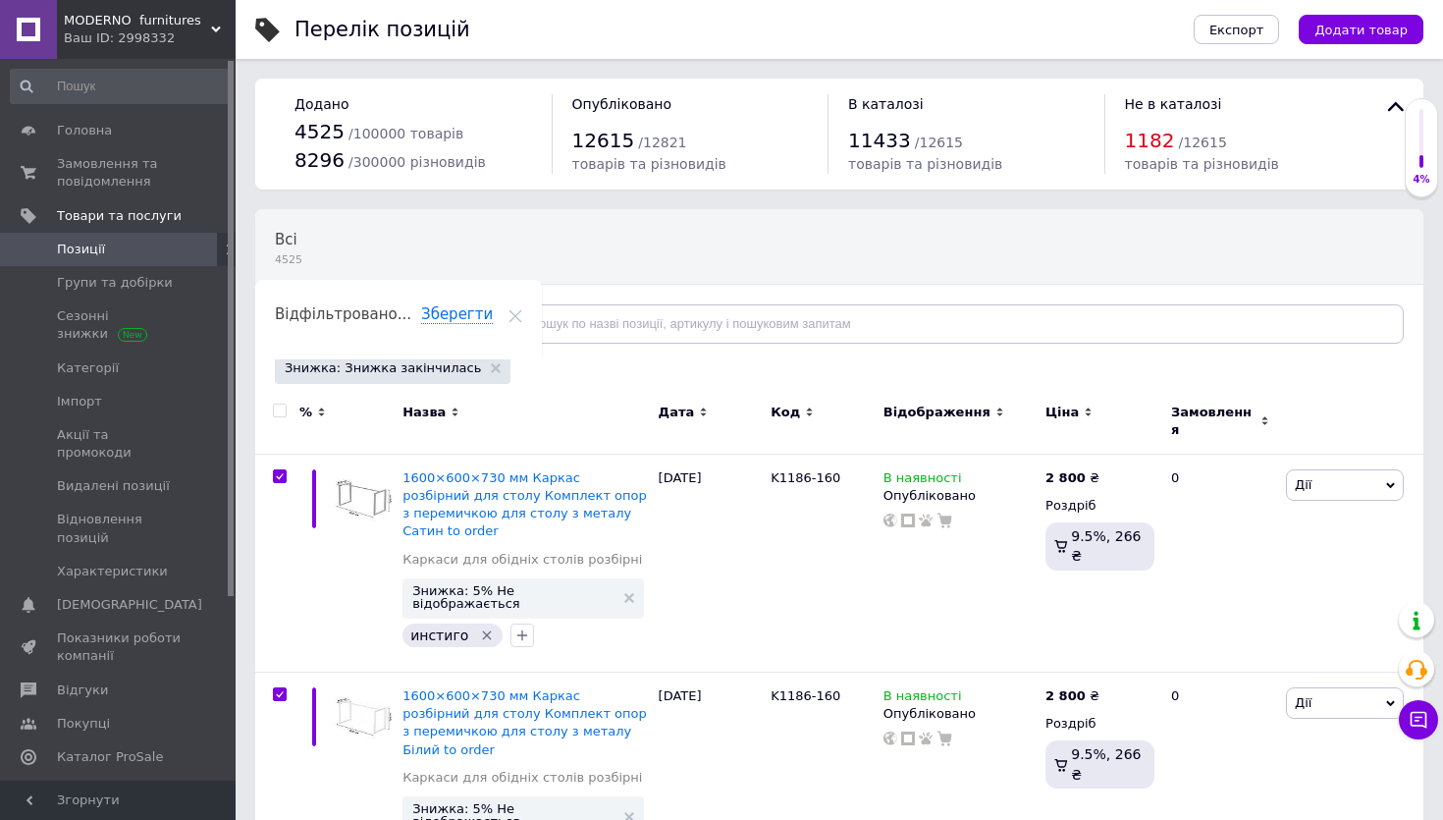
checkbox input "true"
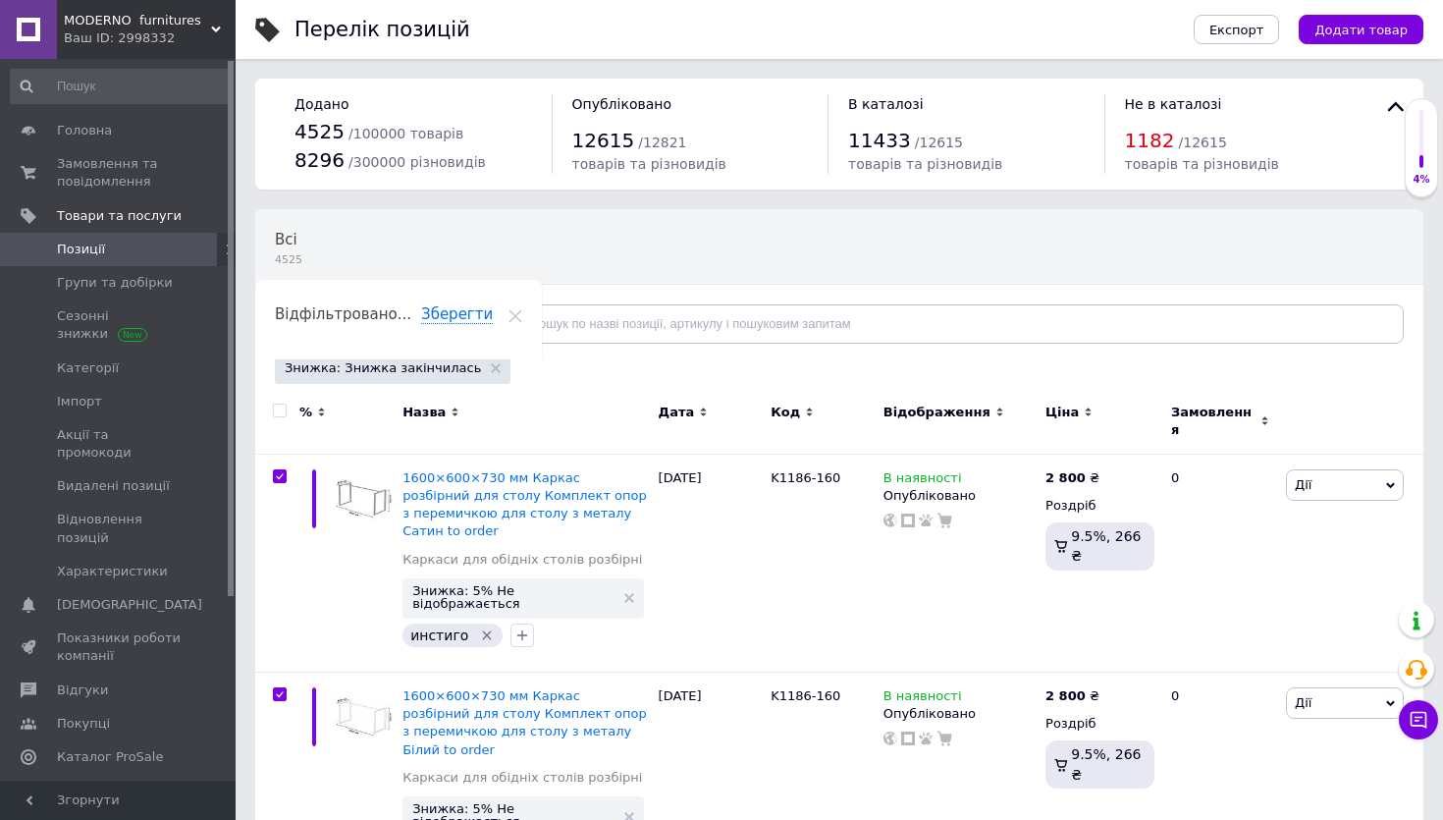
checkbox input "true"
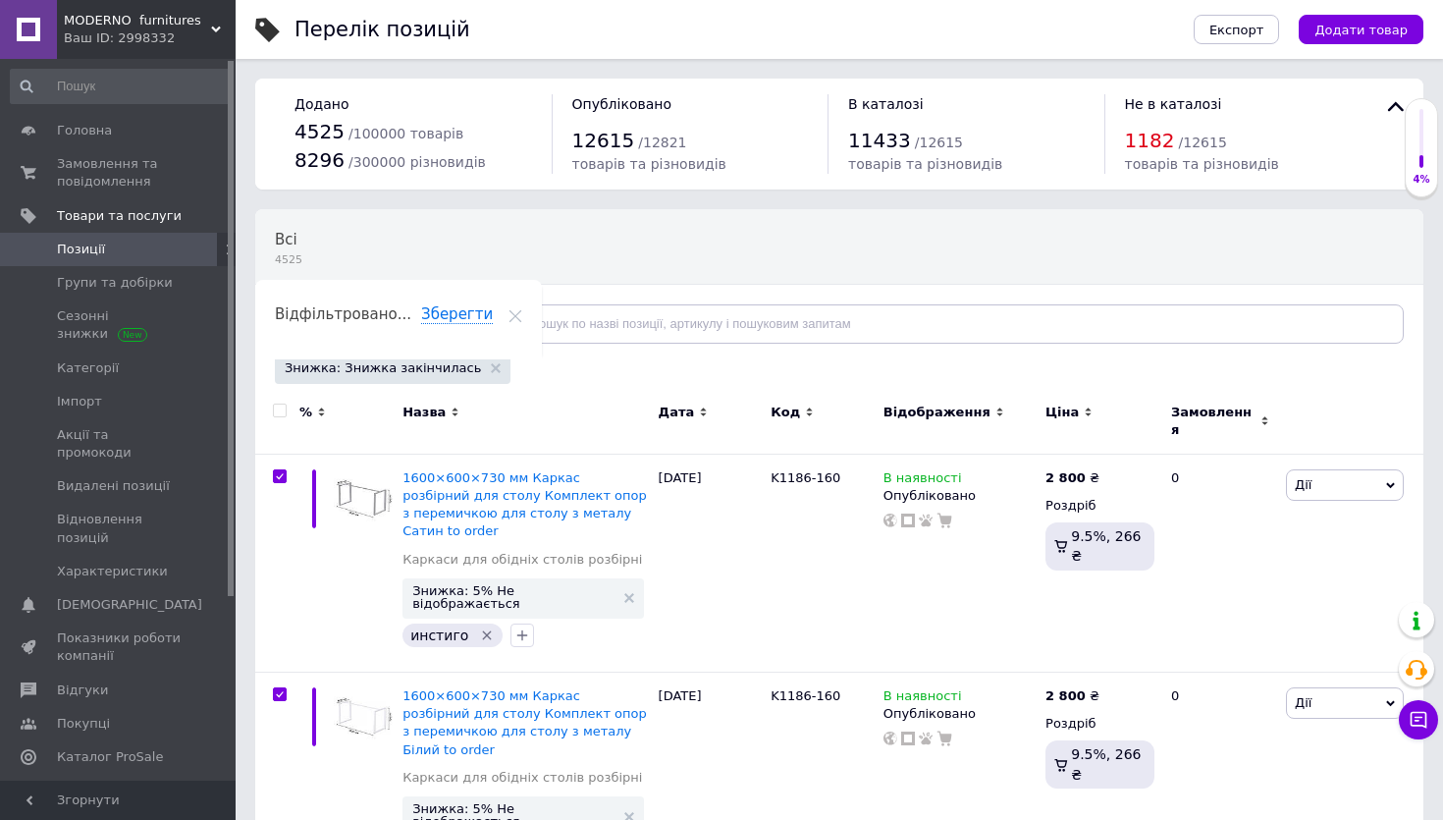
checkbox input "true"
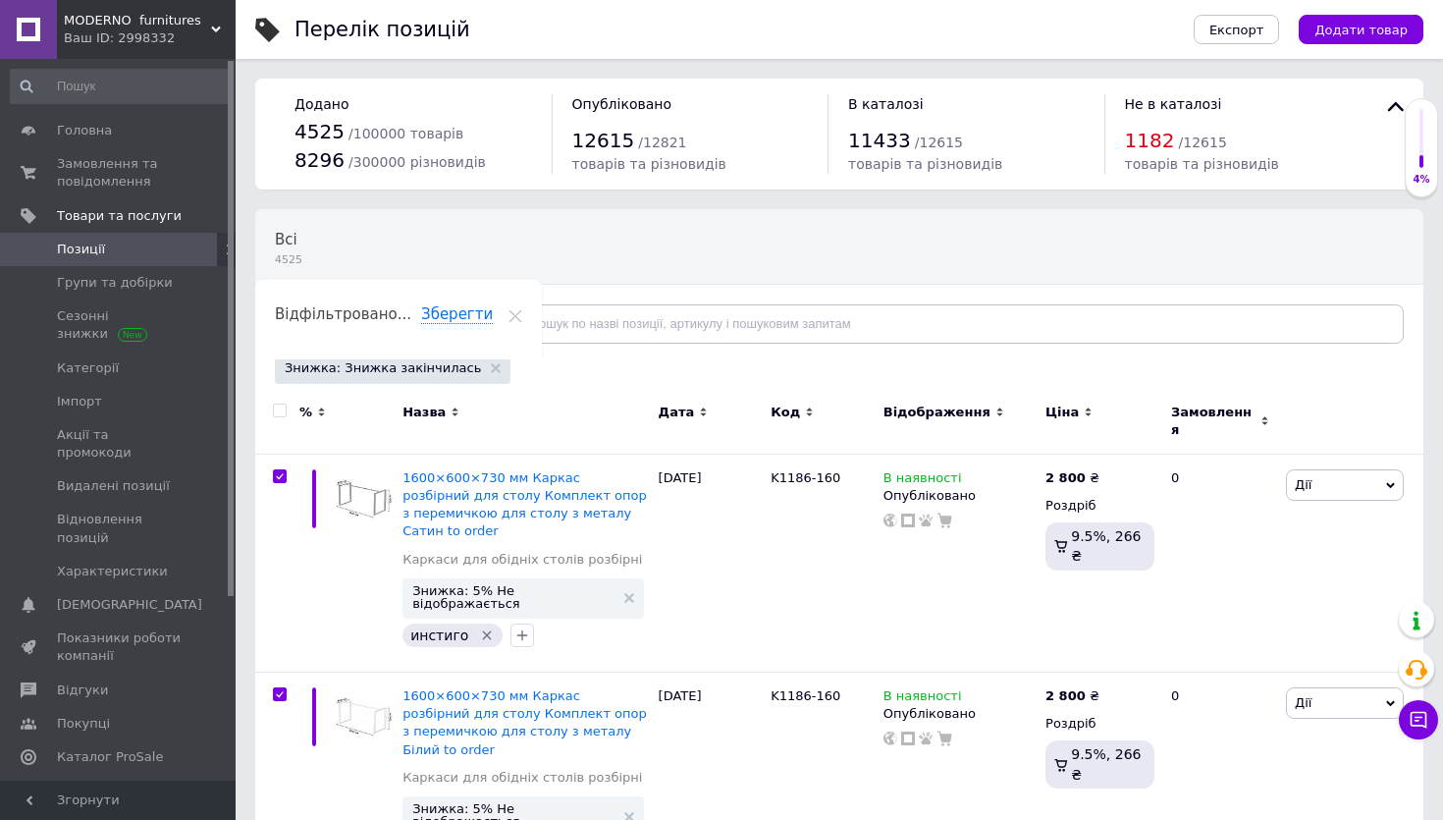
checkbox input "true"
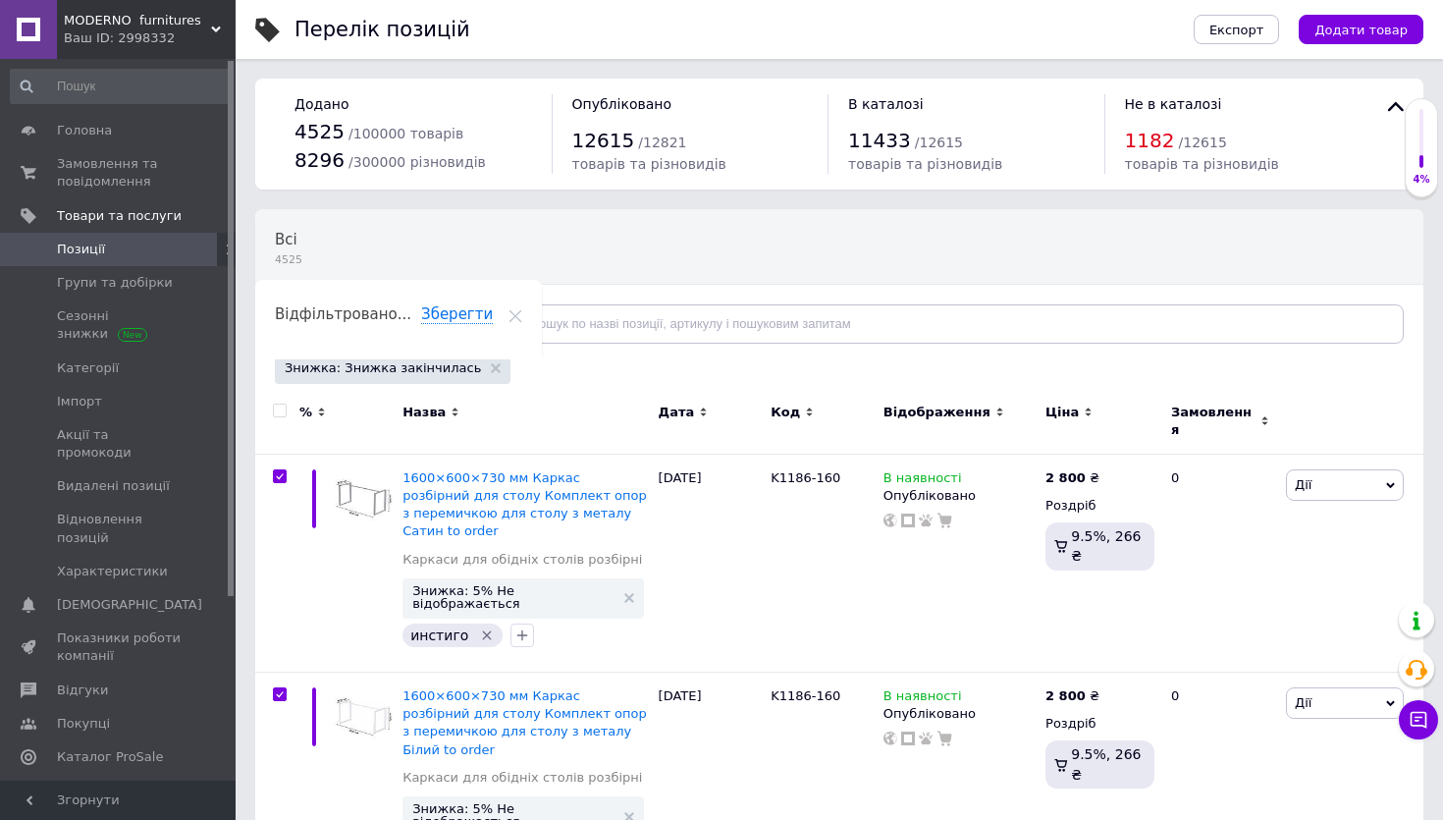
checkbox input "true"
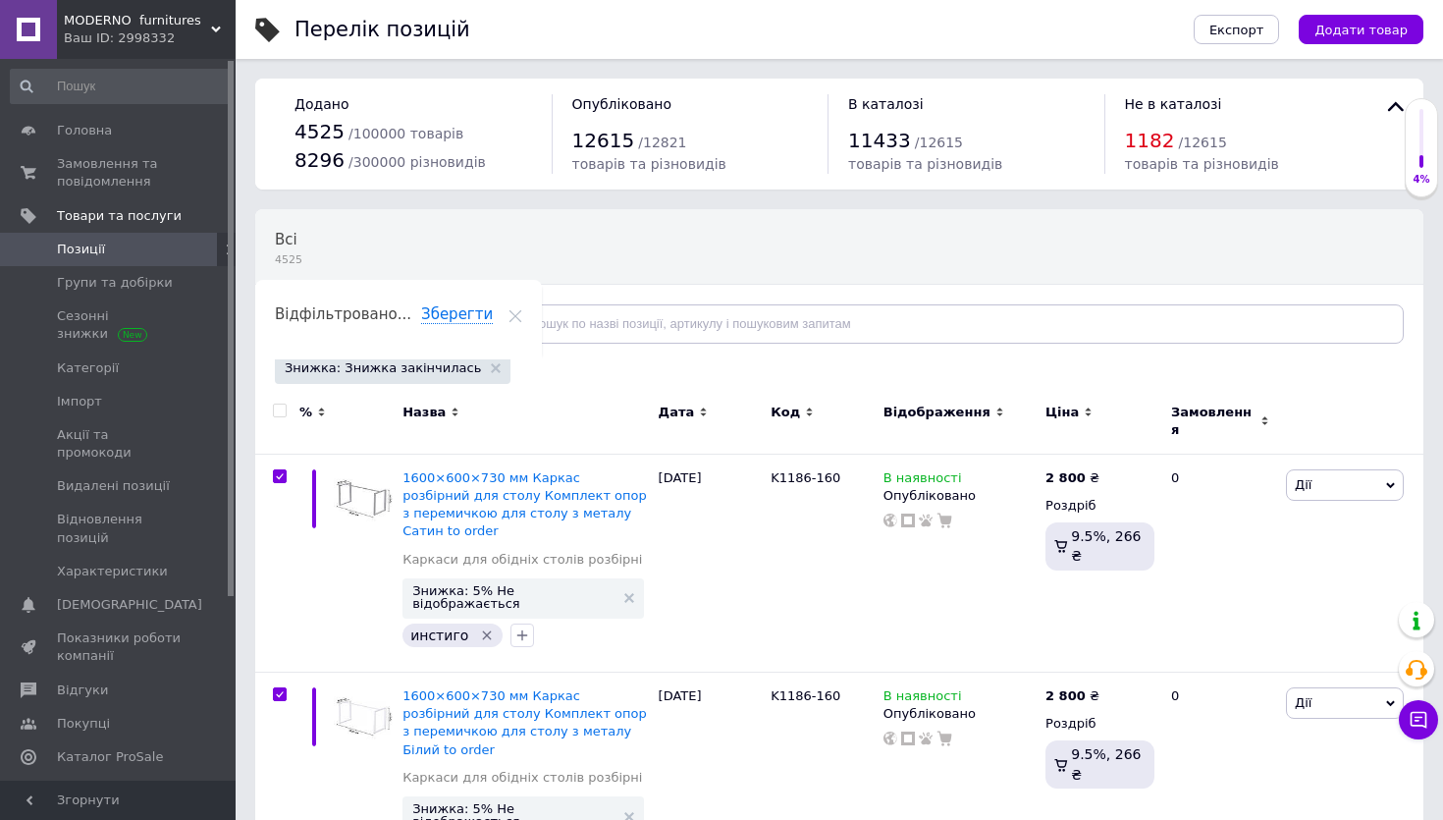
checkbox input "true"
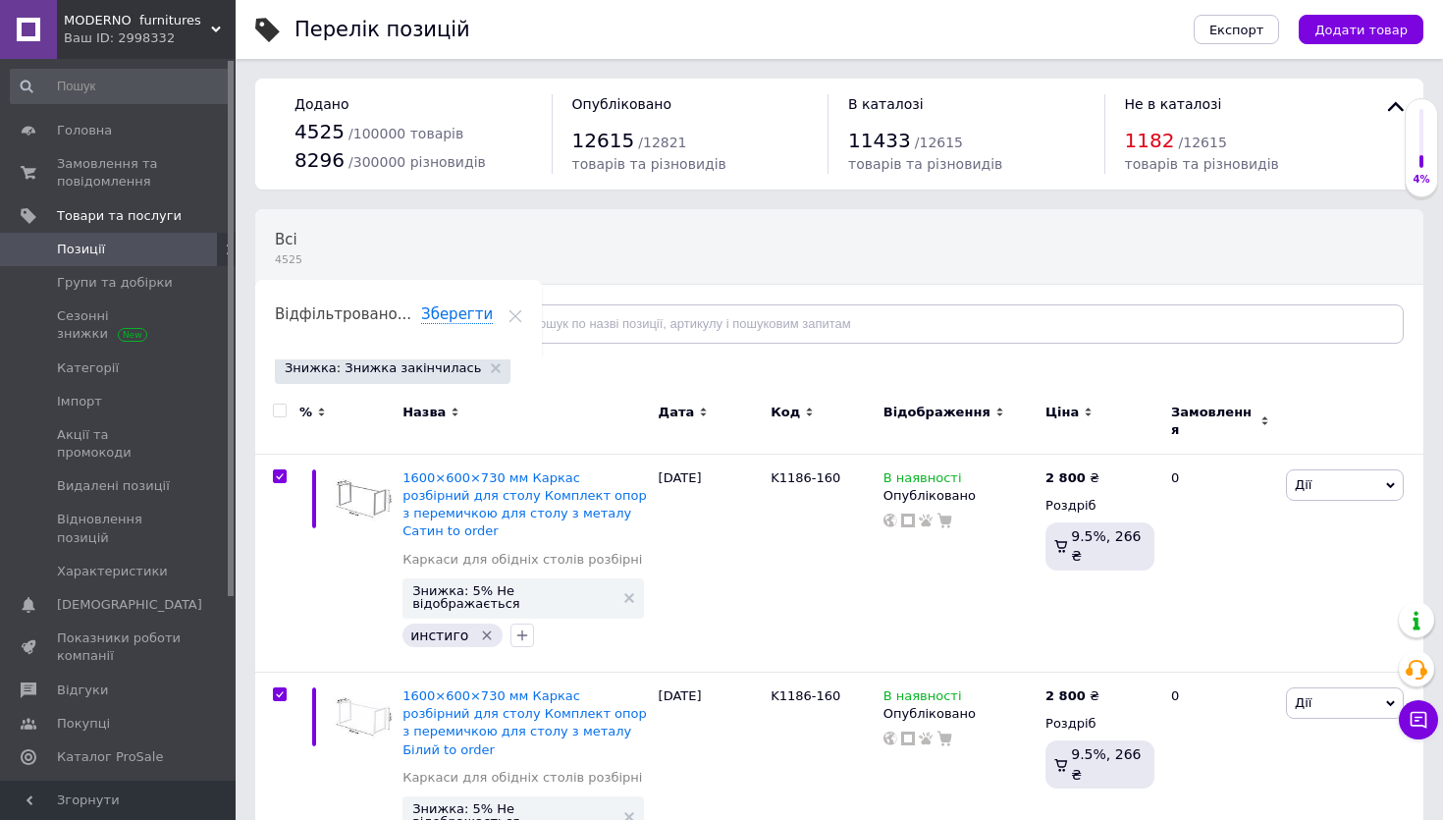
checkbox input "true"
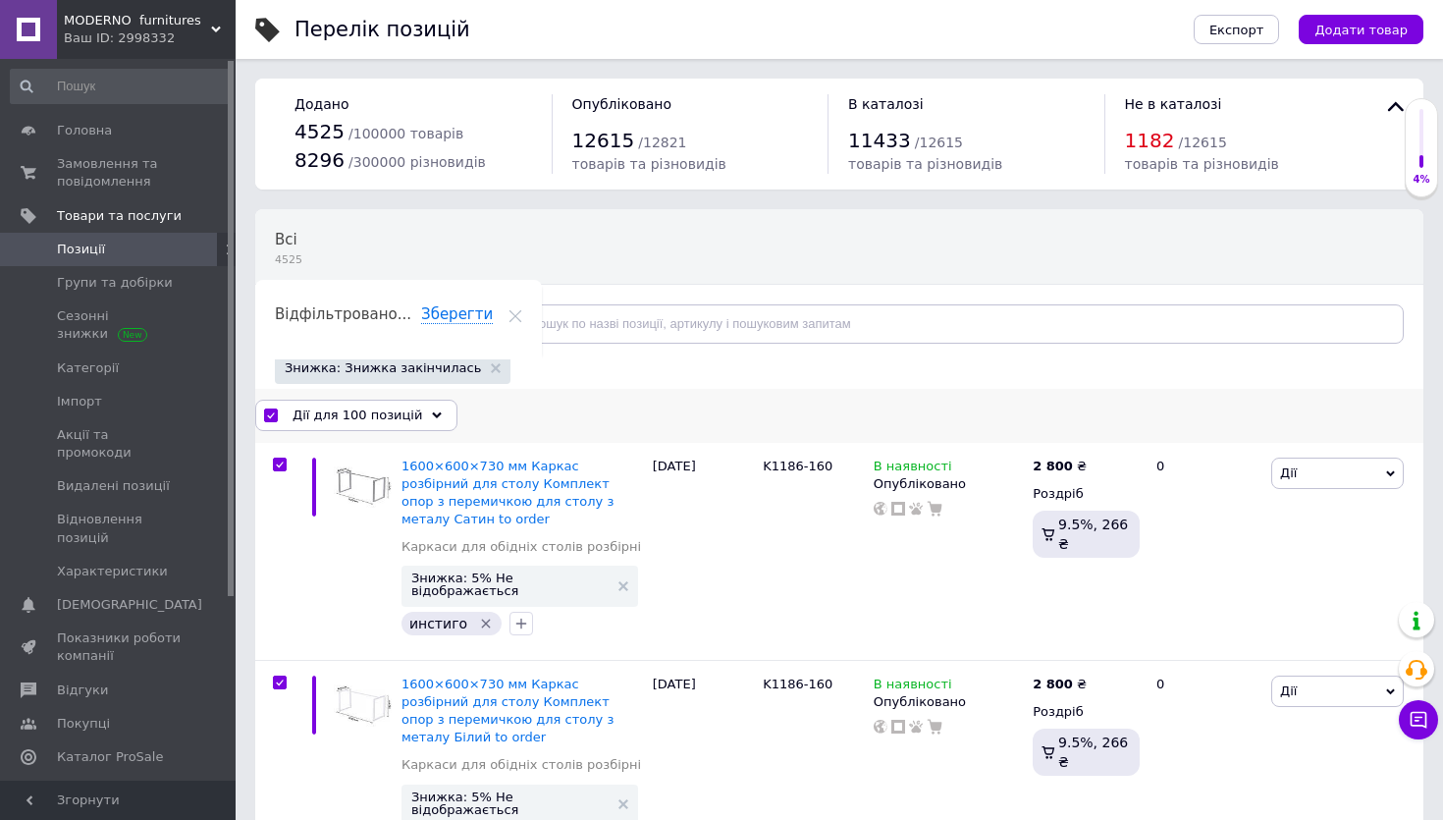
click at [319, 424] on span "Дії для 100 позицій" at bounding box center [358, 415] width 130 height 18
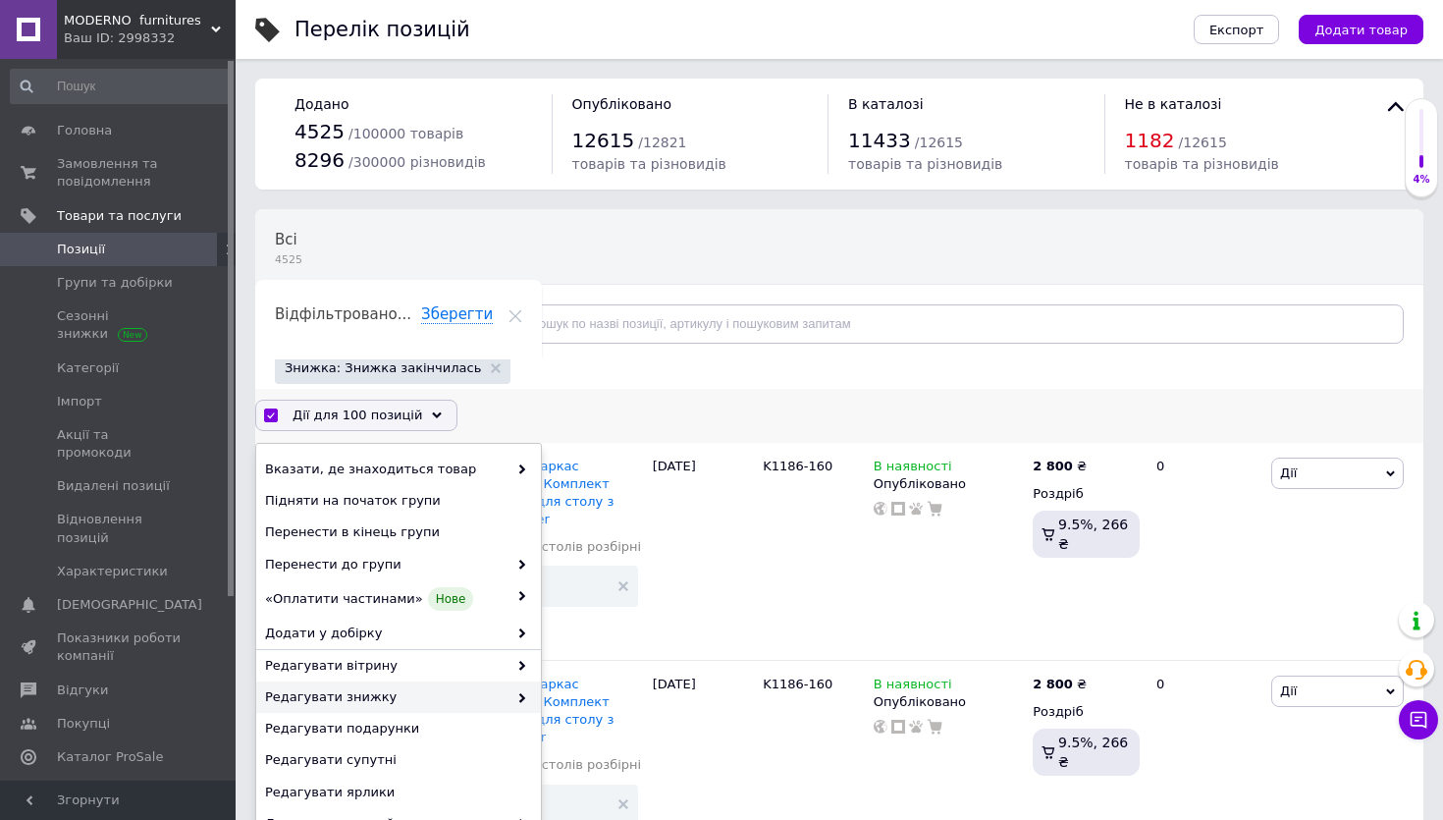
click at [361, 706] on span "Редагувати знижку" at bounding box center [386, 697] width 242 height 18
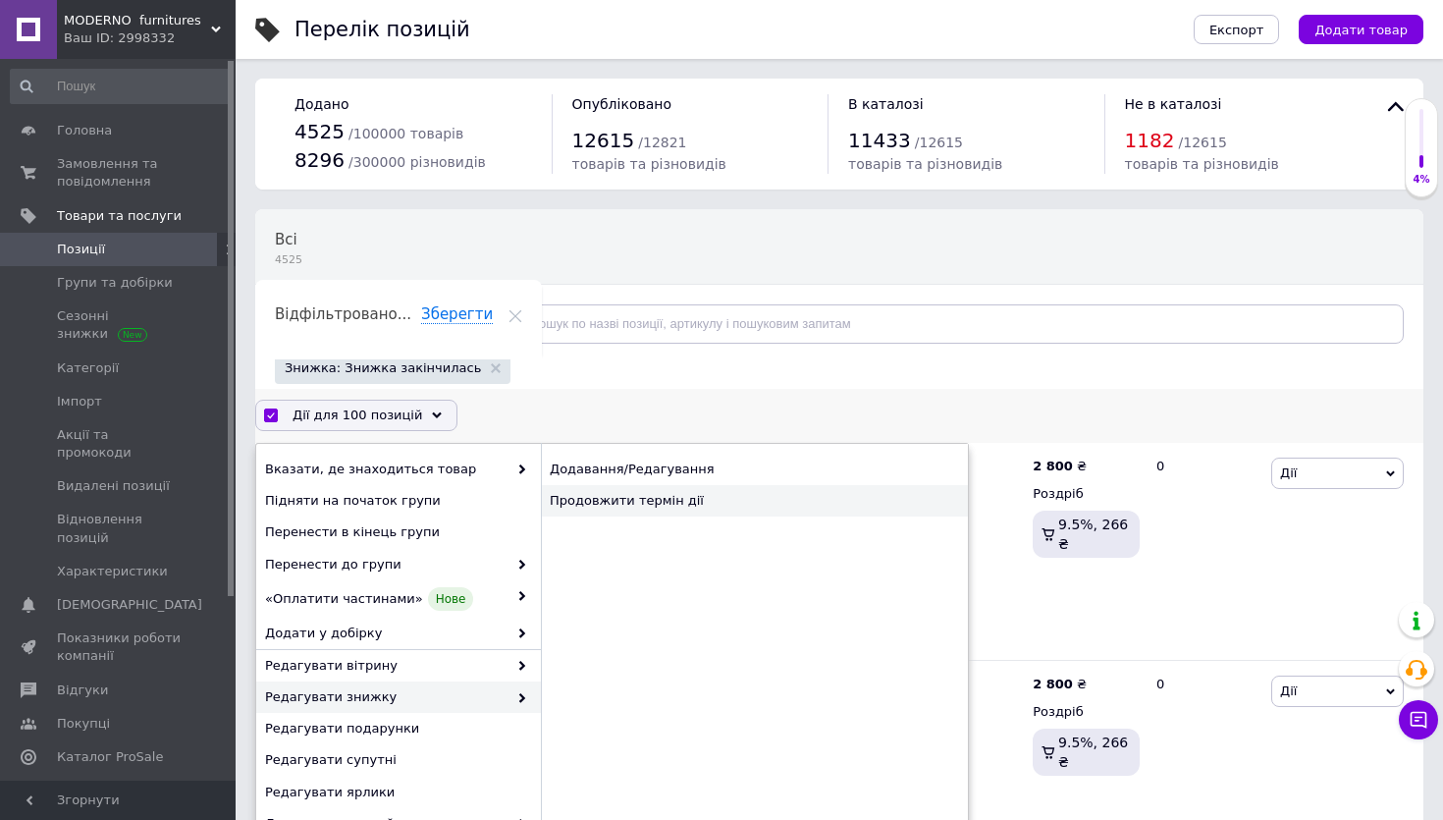
click at [623, 497] on div "Продовжити термін дії" at bounding box center [754, 500] width 427 height 31
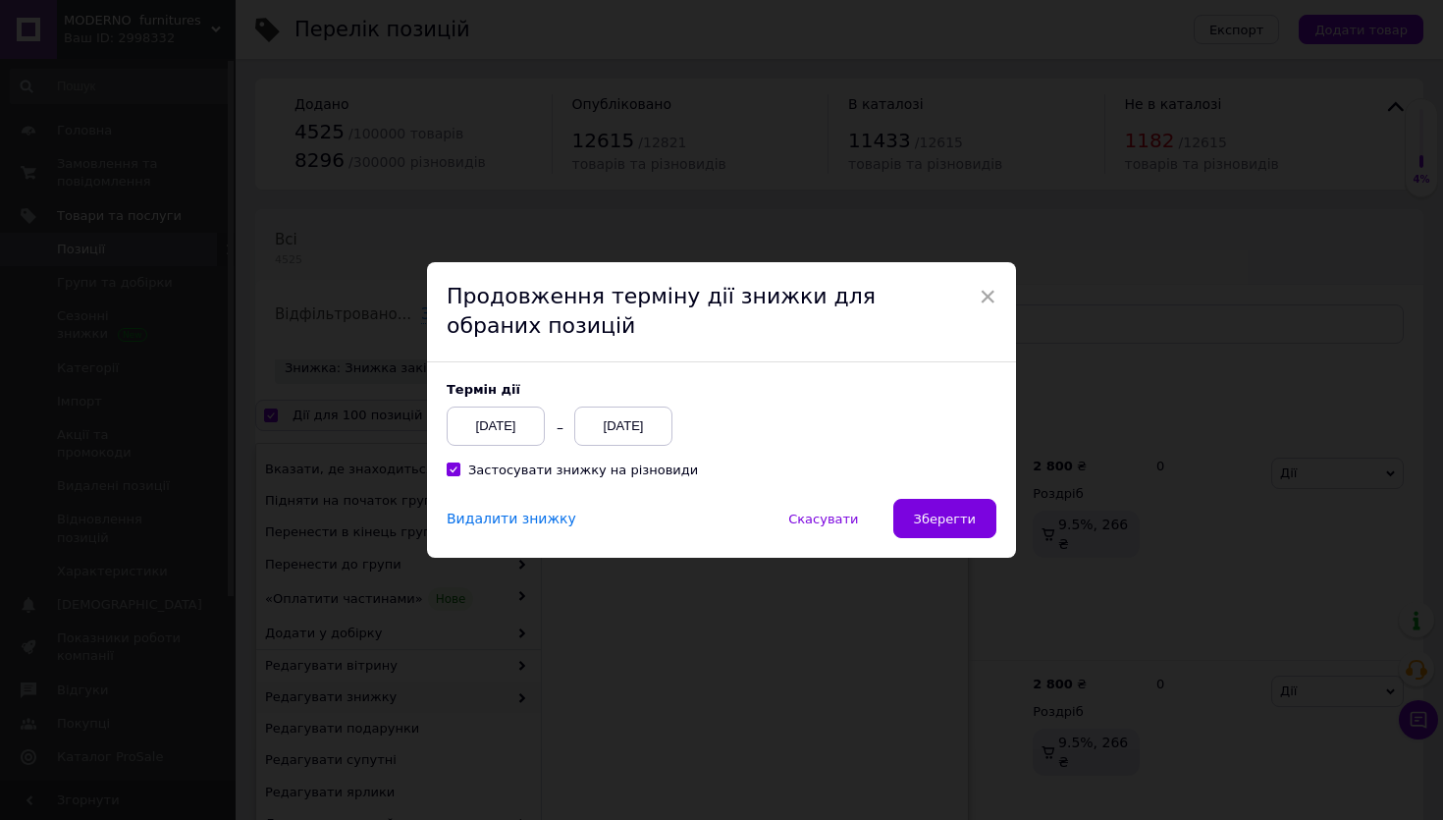
click at [631, 423] on div "12.10.2025" at bounding box center [623, 425] width 98 height 39
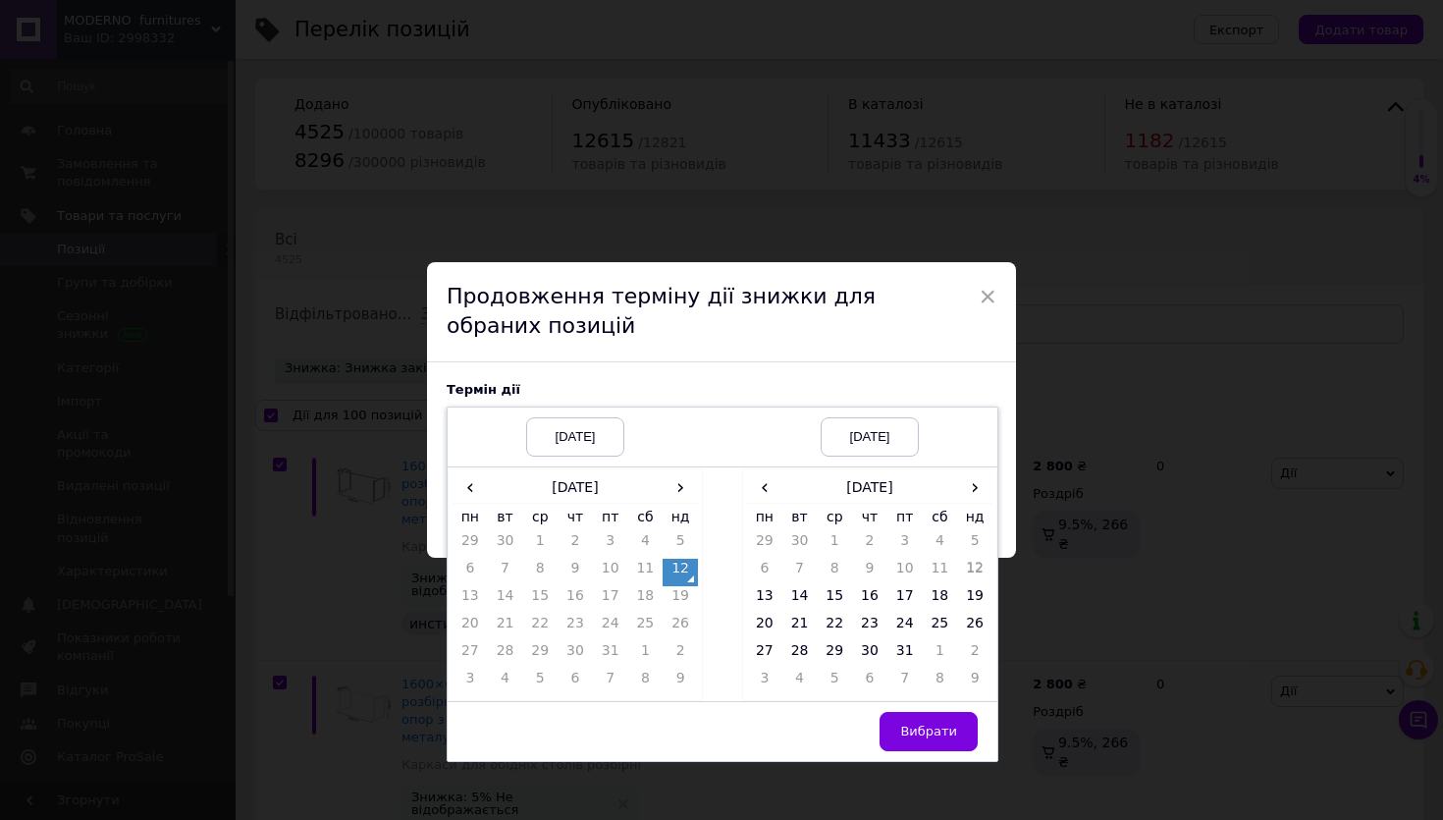
drag, startPoint x: 970, startPoint y: 491, endPoint x: 971, endPoint y: 505, distance: 13.8
click at [970, 492] on span "›" at bounding box center [974, 487] width 35 height 28
drag, startPoint x: 936, startPoint y: 542, endPoint x: 938, endPoint y: 644, distance: 102.1
click at [935, 544] on td "1" at bounding box center [940, 544] width 35 height 27
click at [940, 731] on span "Вибрати" at bounding box center [928, 730] width 57 height 15
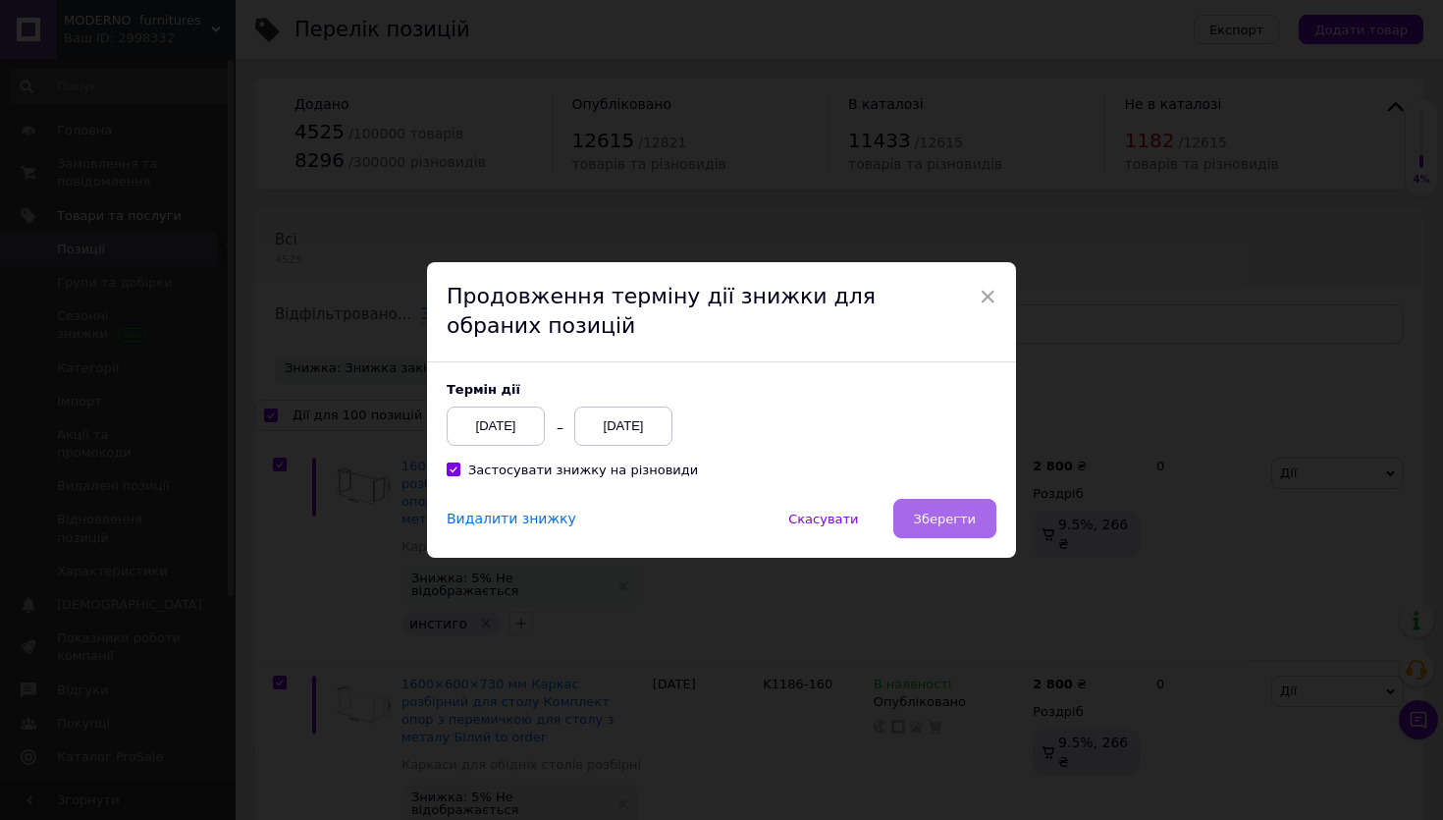
click at [929, 527] on button "Зберегти" at bounding box center [944, 518] width 103 height 39
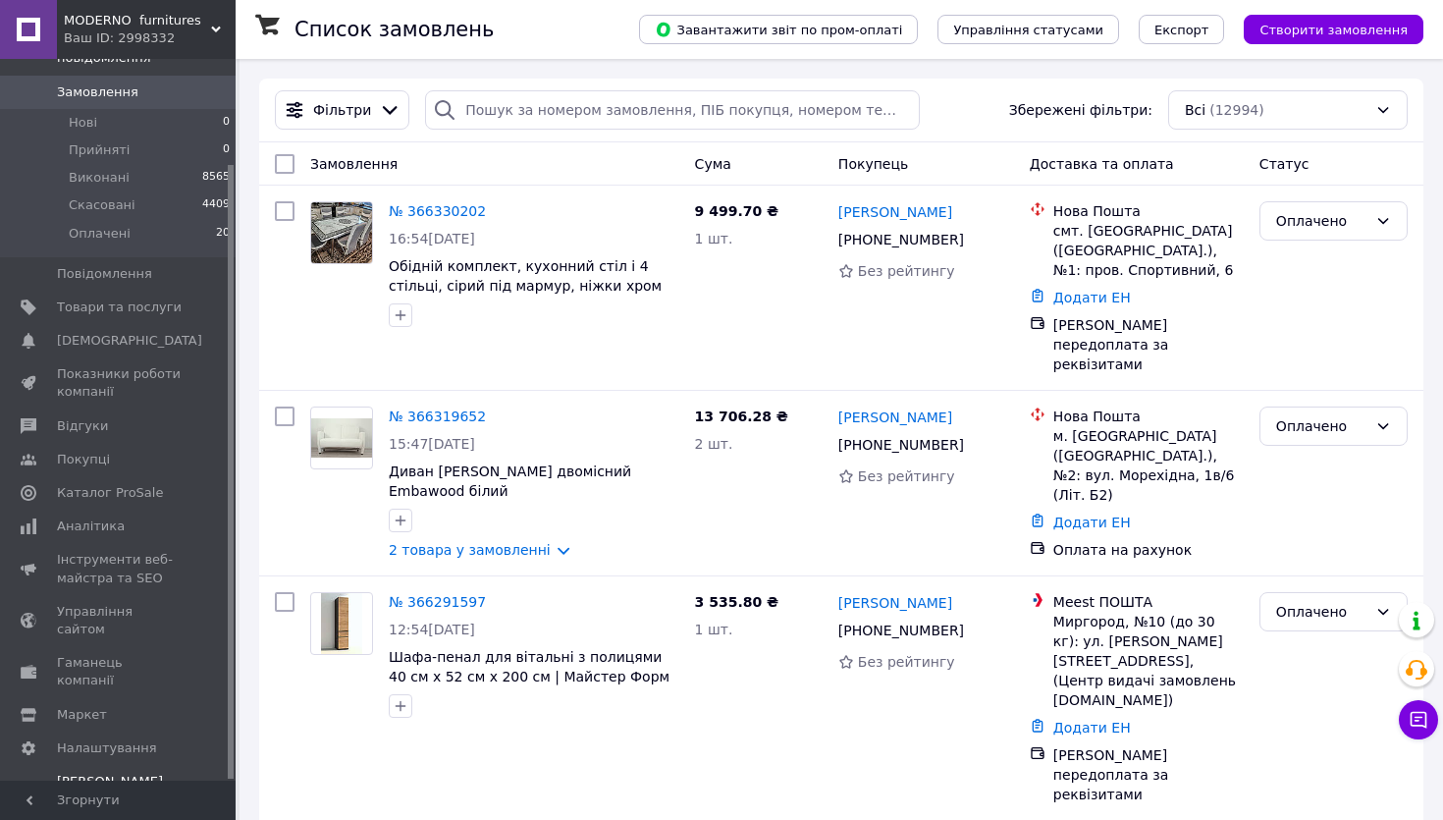
click at [89, 808] on div "Prom топ" at bounding box center [119, 817] width 125 height 18
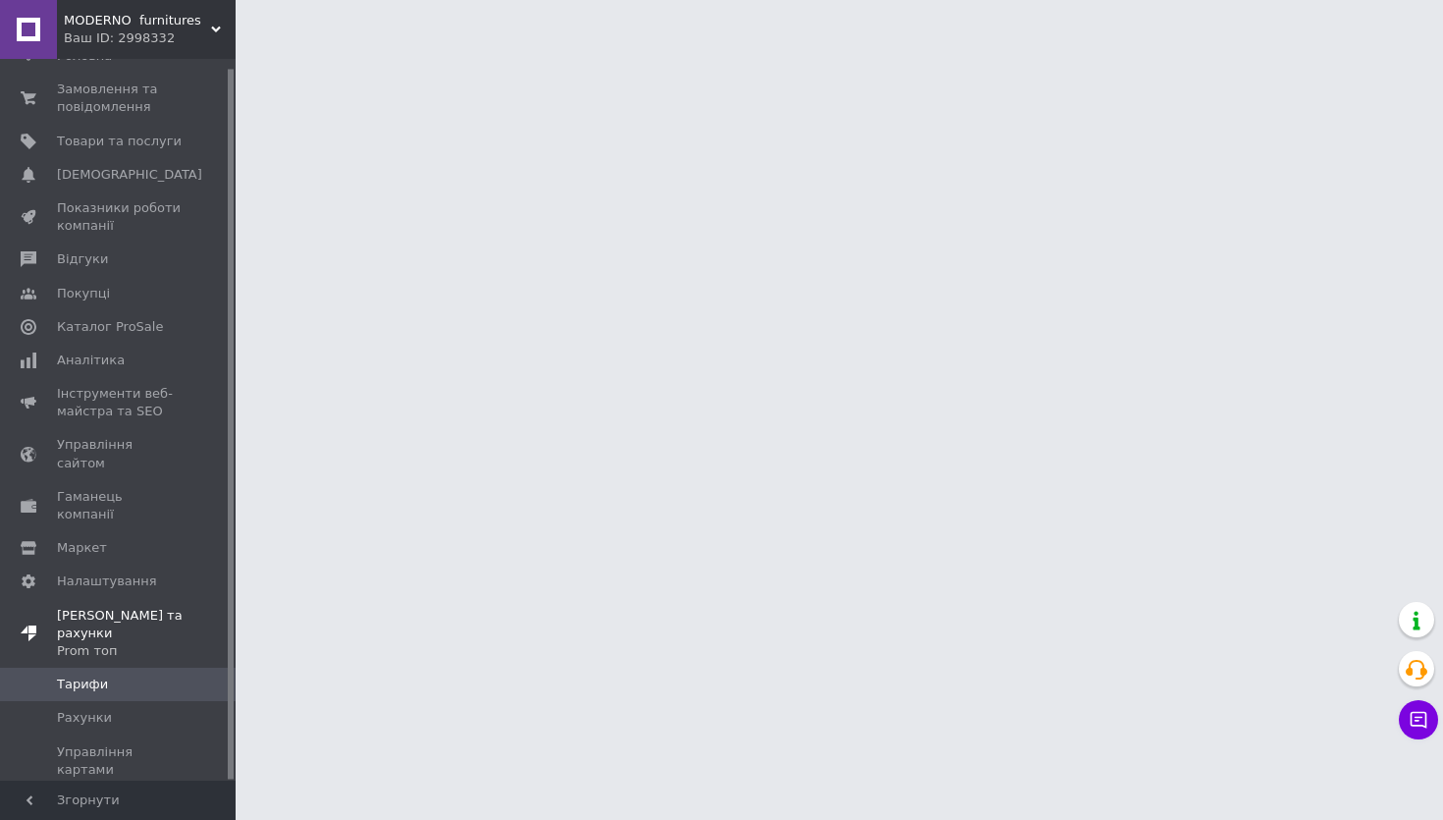
scroll to position [9, 0]
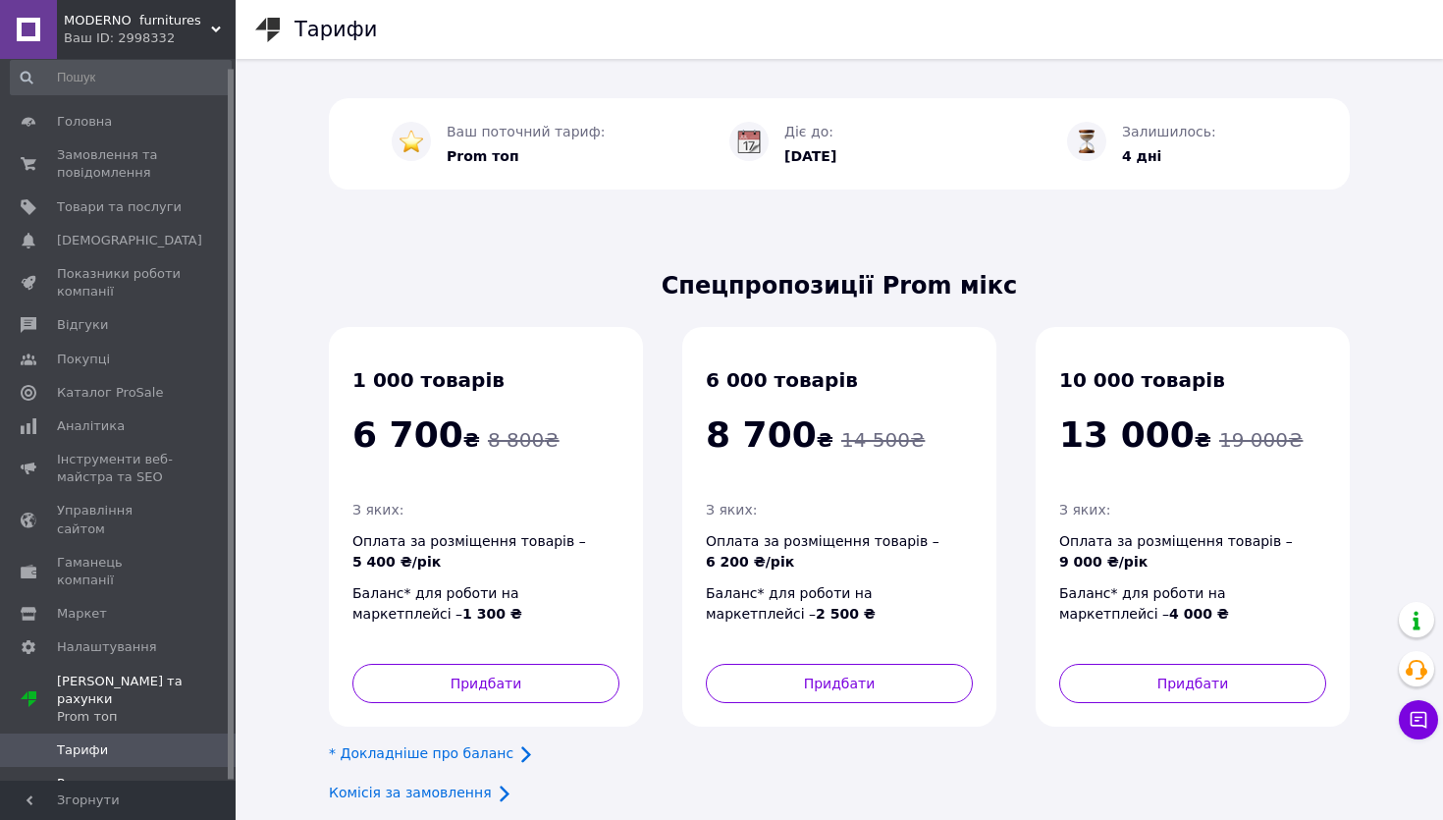
click at [104, 774] on span "Рахунки" at bounding box center [84, 783] width 55 height 18
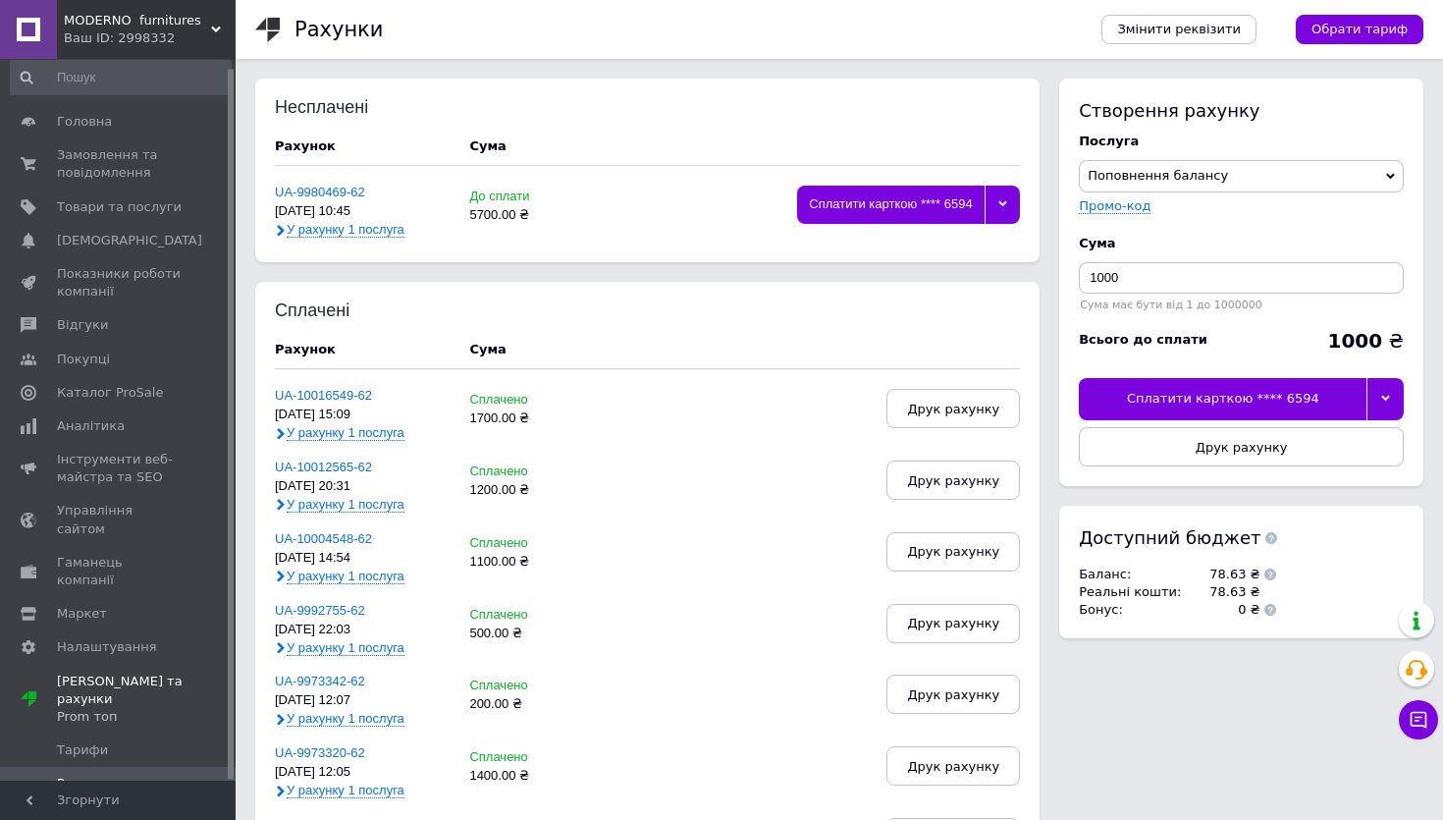
click at [997, 214] on div at bounding box center [1002, 205] width 35 height 38
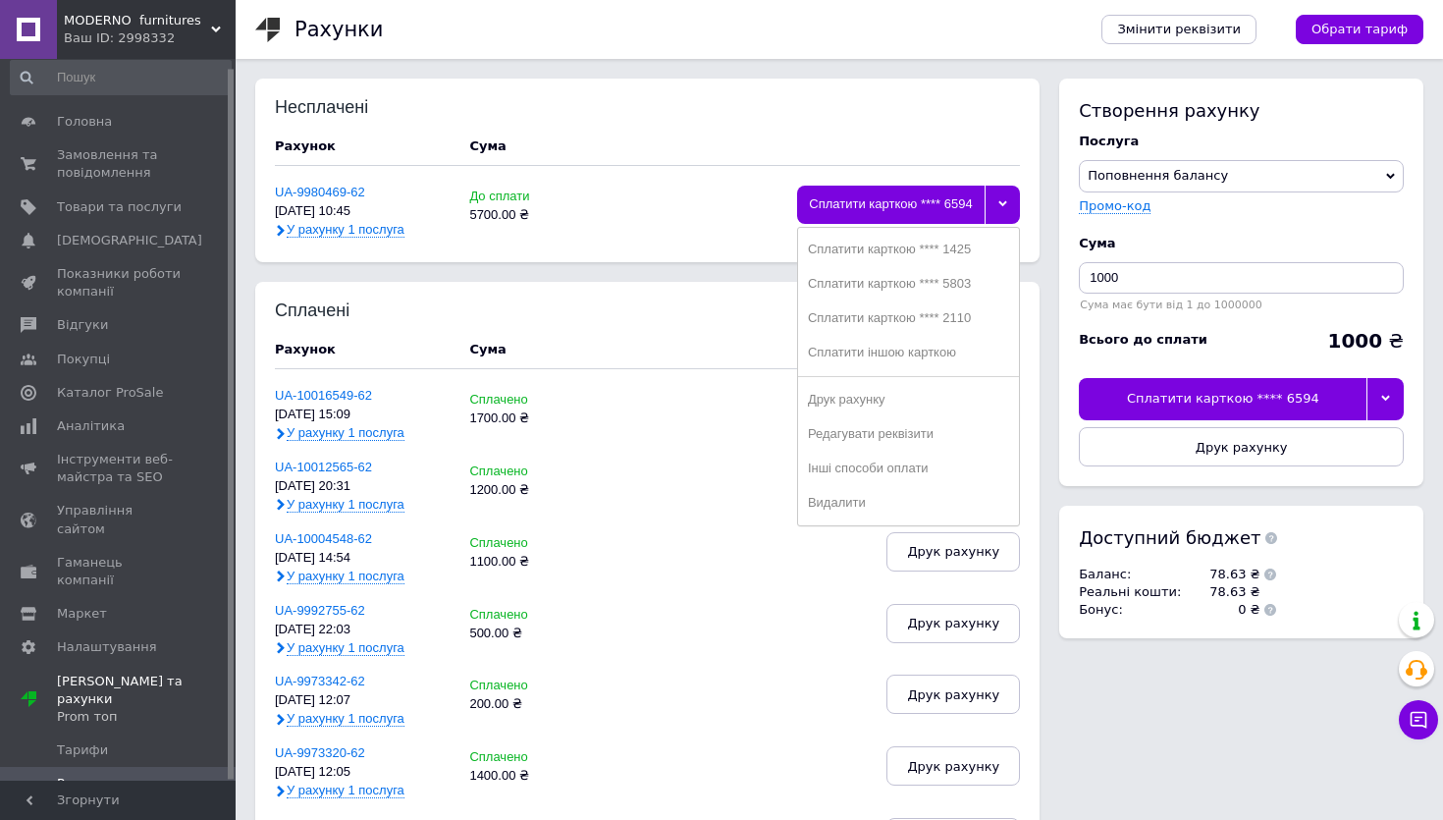
click at [897, 397] on div "Друк рахунку" at bounding box center [908, 400] width 201 height 15
